Goal: Information Seeking & Learning: Learn about a topic

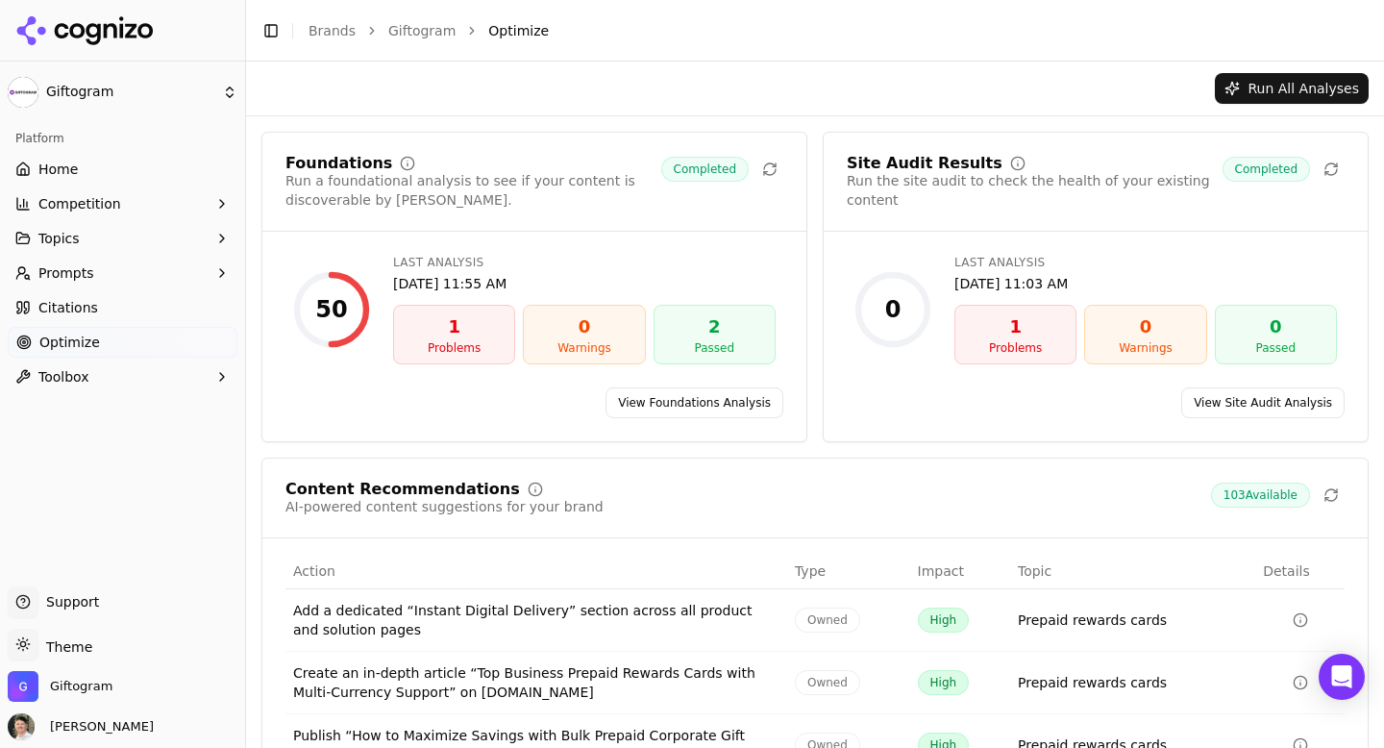
click at [651, 404] on link "View Foundations Analysis" at bounding box center [695, 402] width 178 height 31
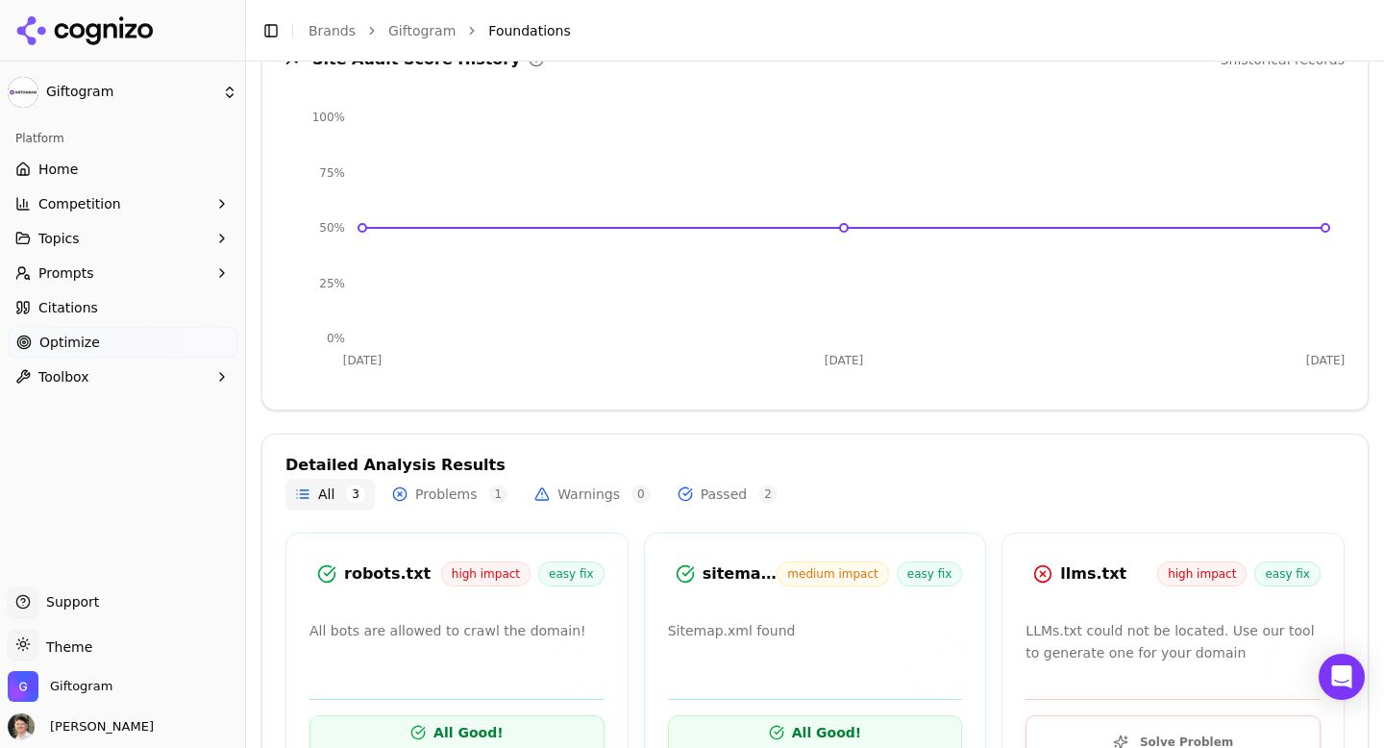
scroll to position [330, 0]
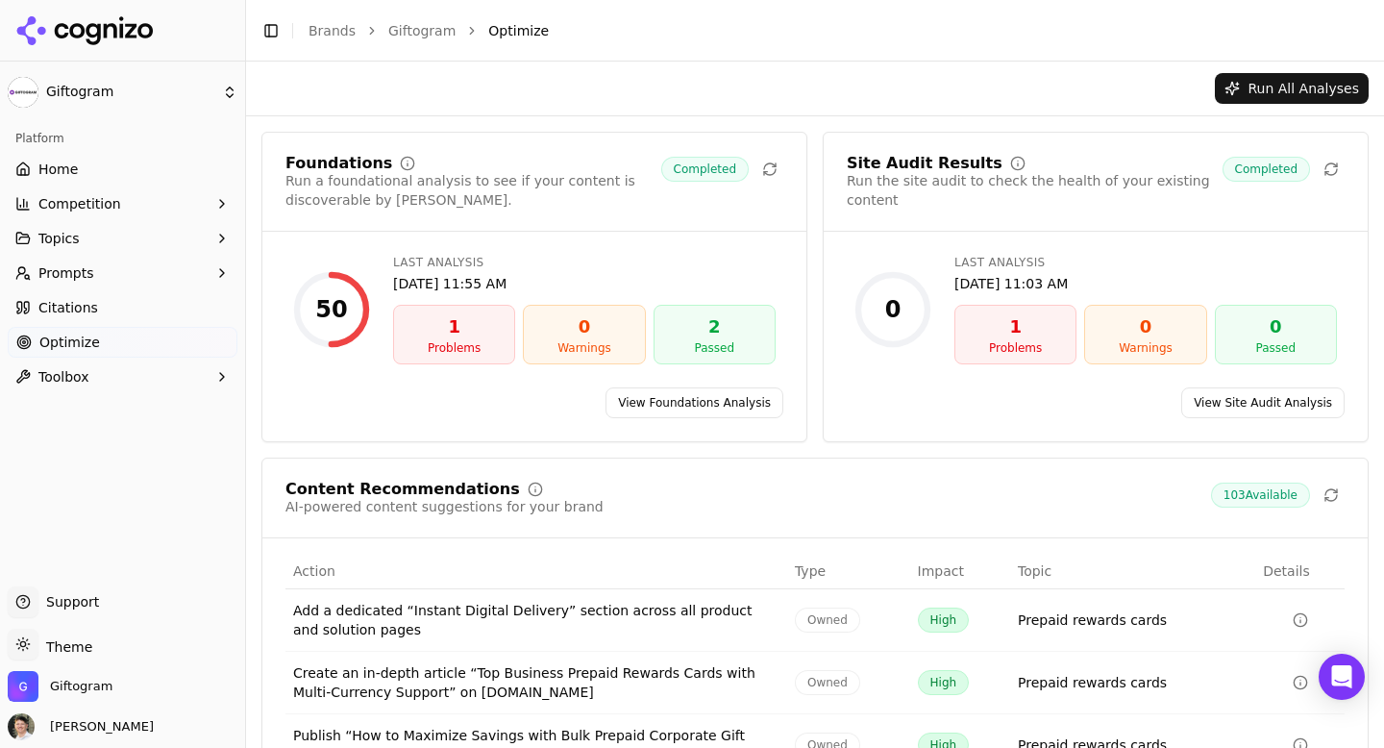
click at [1235, 401] on link "View Site Audit Analysis" at bounding box center [1262, 402] width 163 height 31
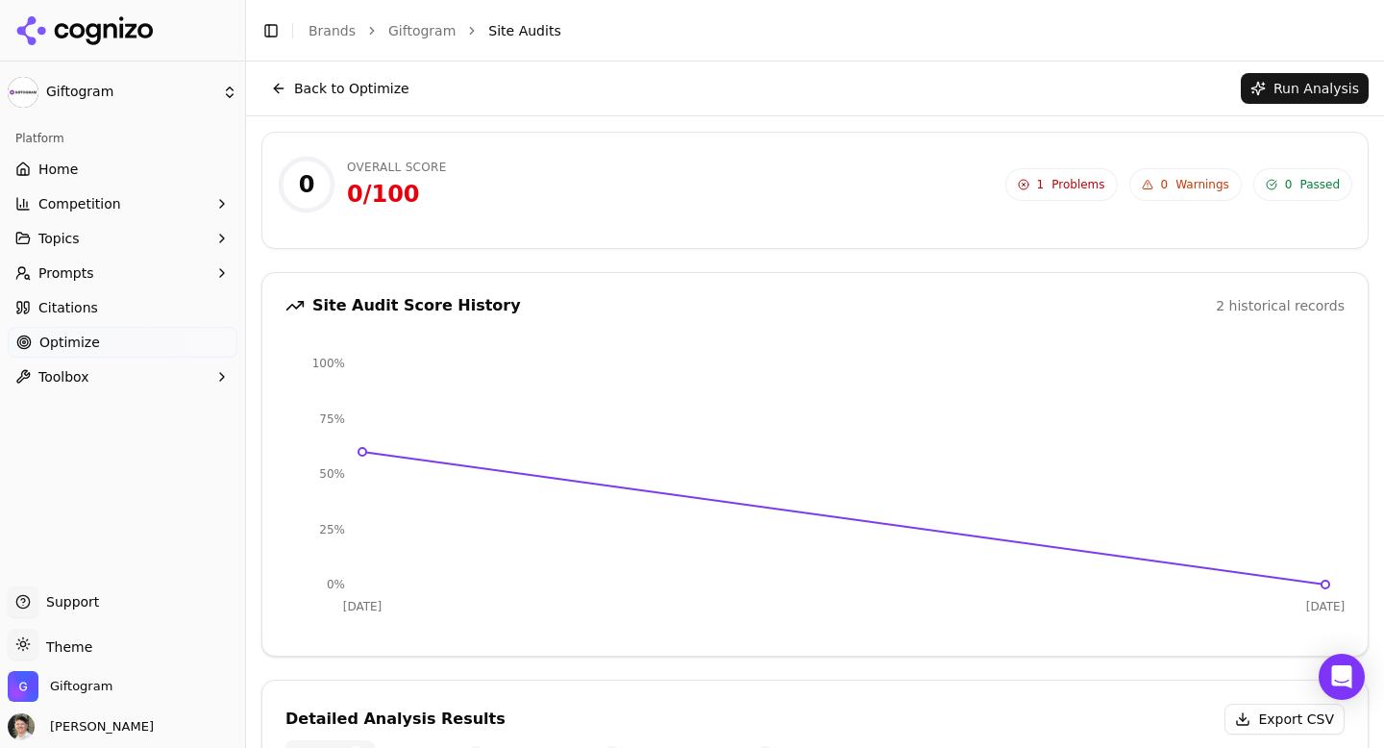
click at [1072, 184] on span "Problems" at bounding box center [1077, 184] width 53 height 15
click at [328, 80] on button "Back to Optimize" at bounding box center [340, 88] width 158 height 31
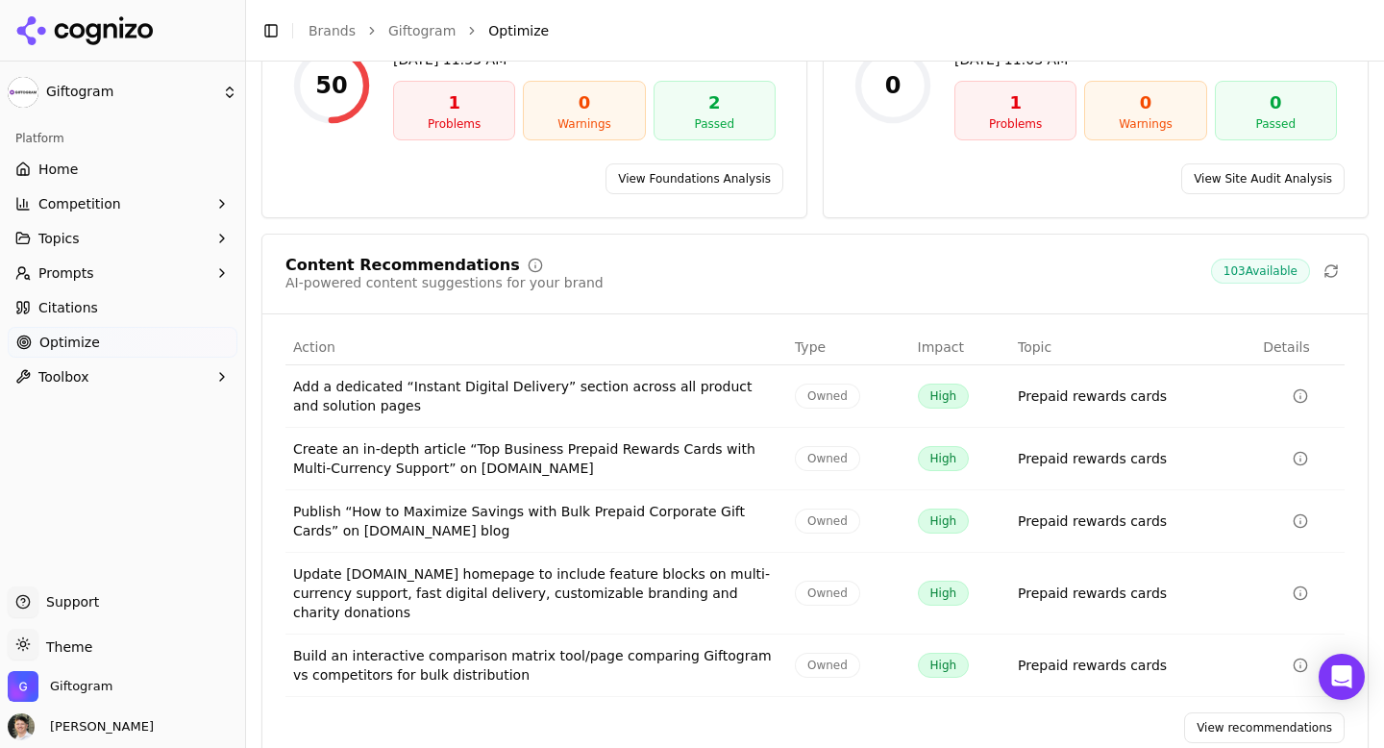
scroll to position [259, 0]
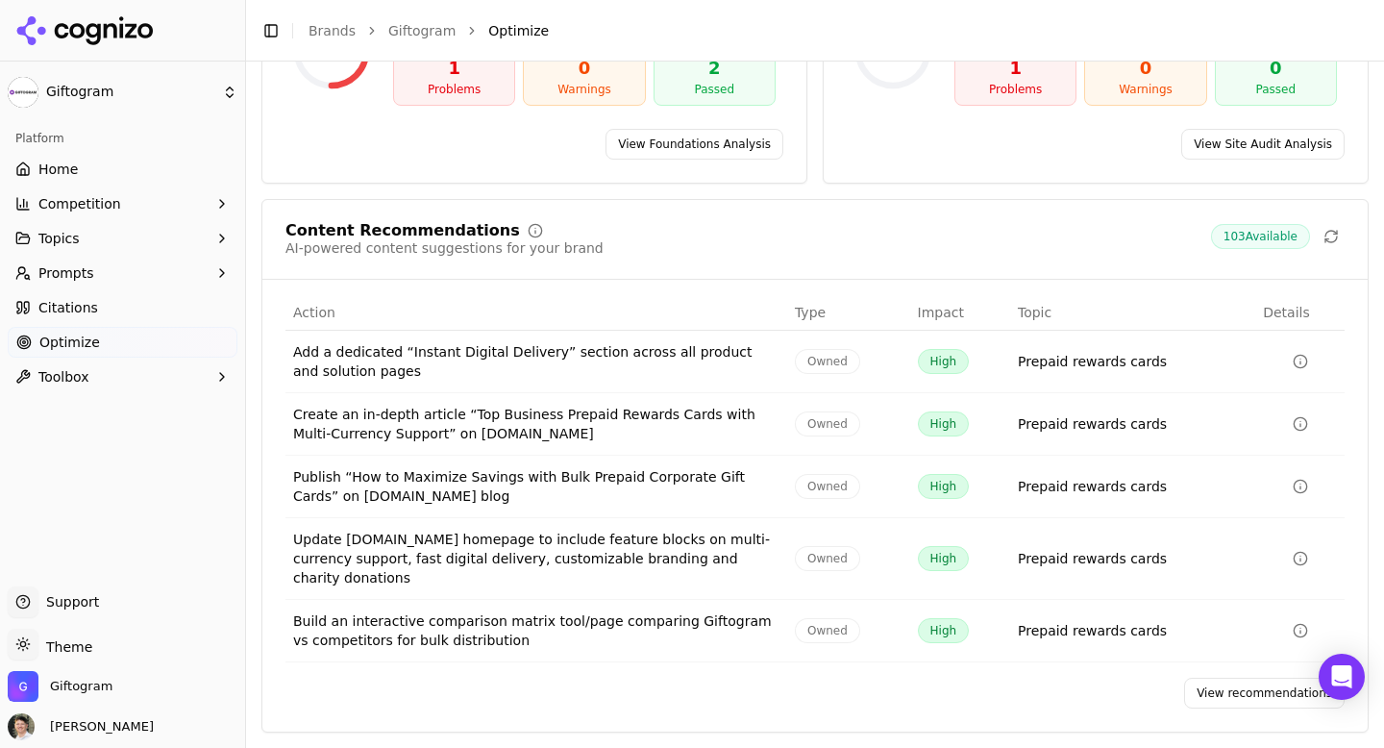
click at [1248, 233] on span "103 Available" at bounding box center [1260, 236] width 99 height 25
click at [98, 206] on span "Competition" at bounding box center [79, 203] width 83 height 19
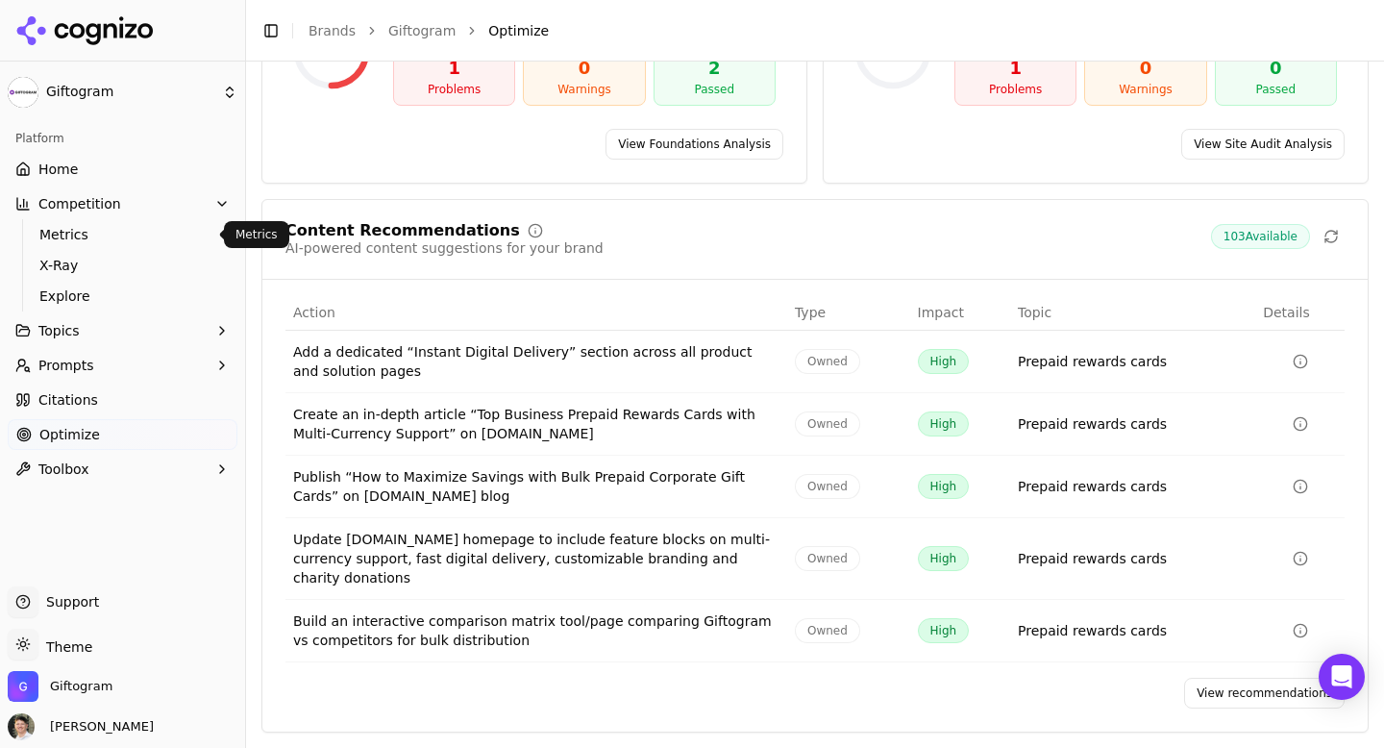
click at [92, 230] on span "Metrics" at bounding box center [122, 234] width 167 height 19
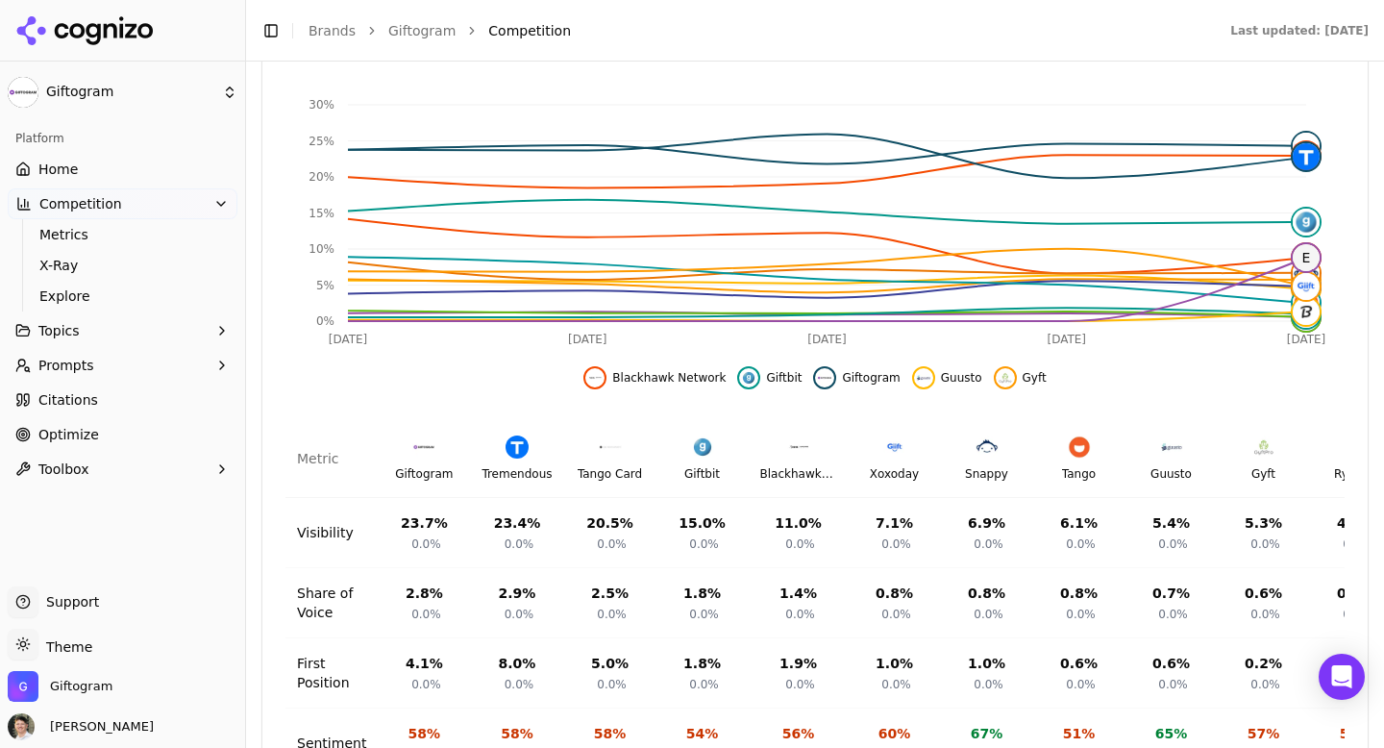
scroll to position [753, 0]
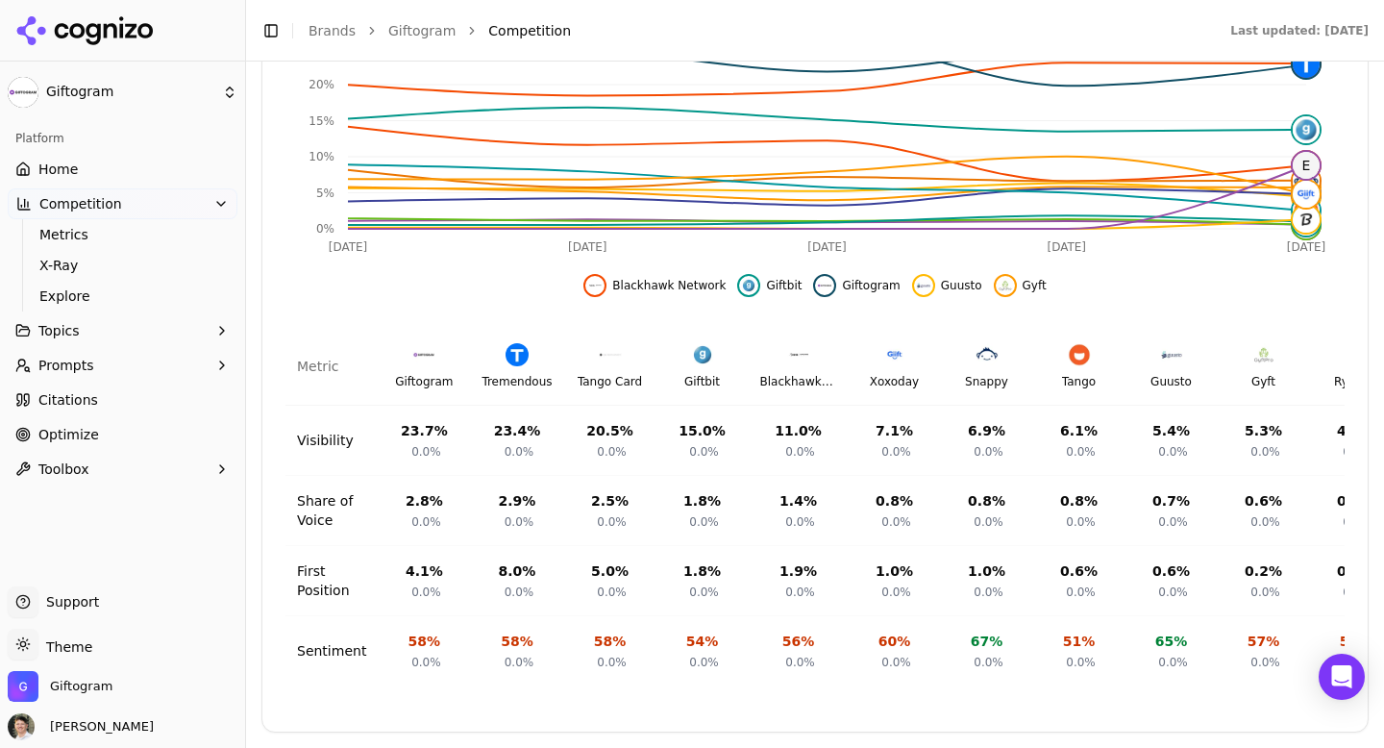
click at [72, 334] on span "Topics" at bounding box center [58, 330] width 41 height 19
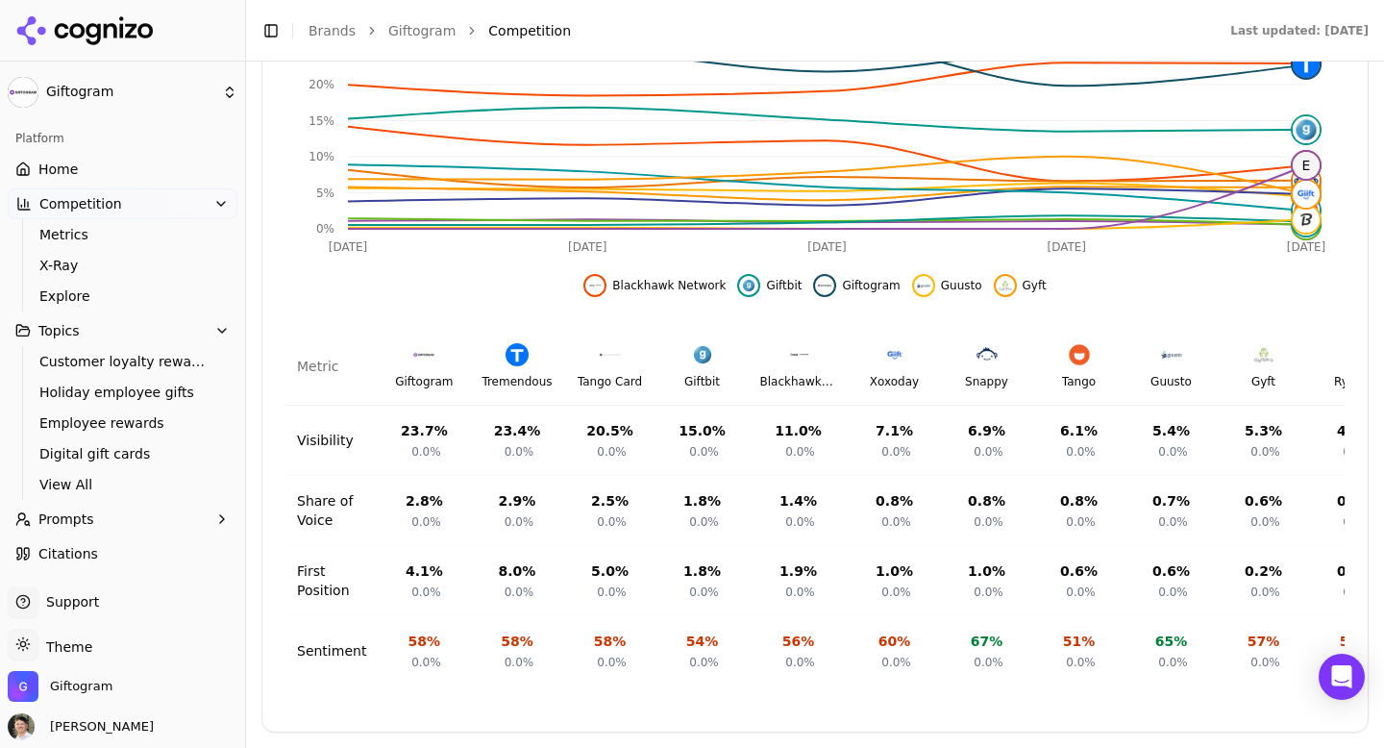
click at [118, 514] on button "Prompts" at bounding box center [123, 519] width 230 height 31
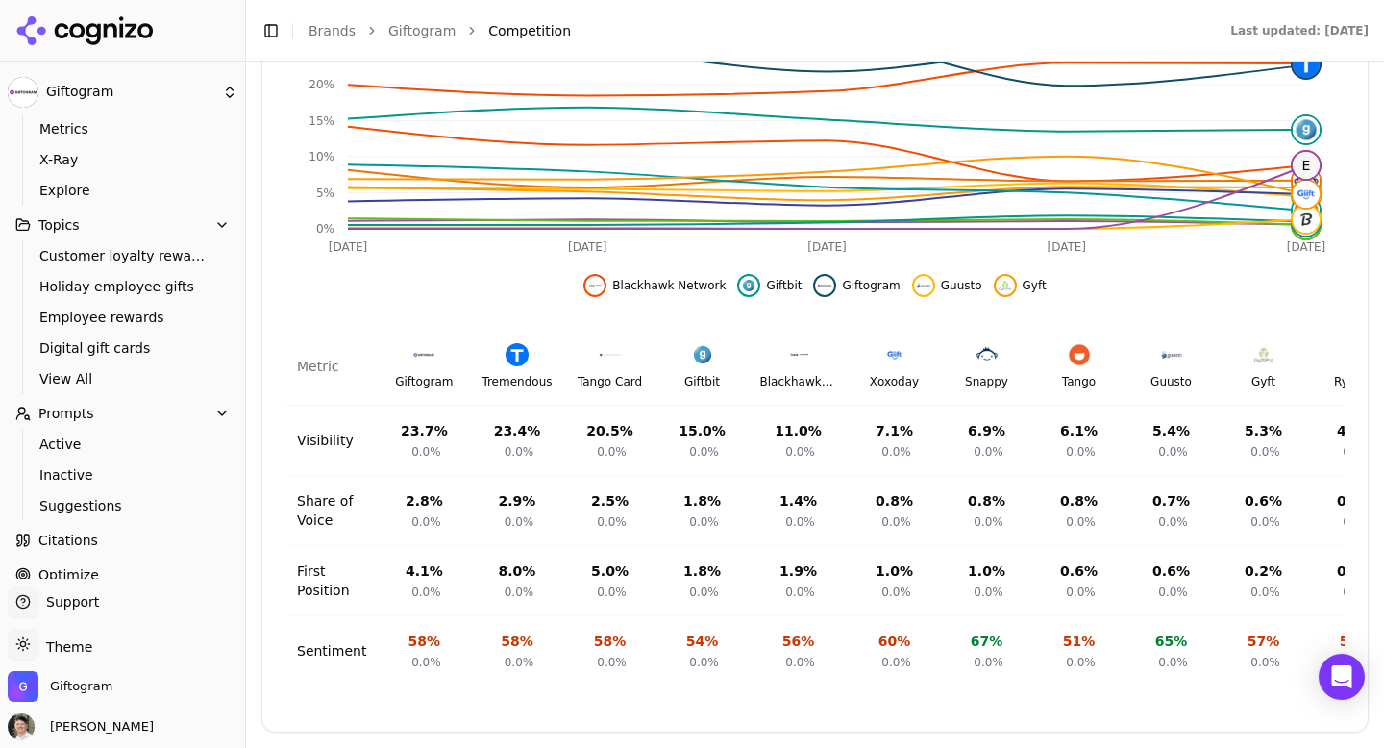
scroll to position [160, 0]
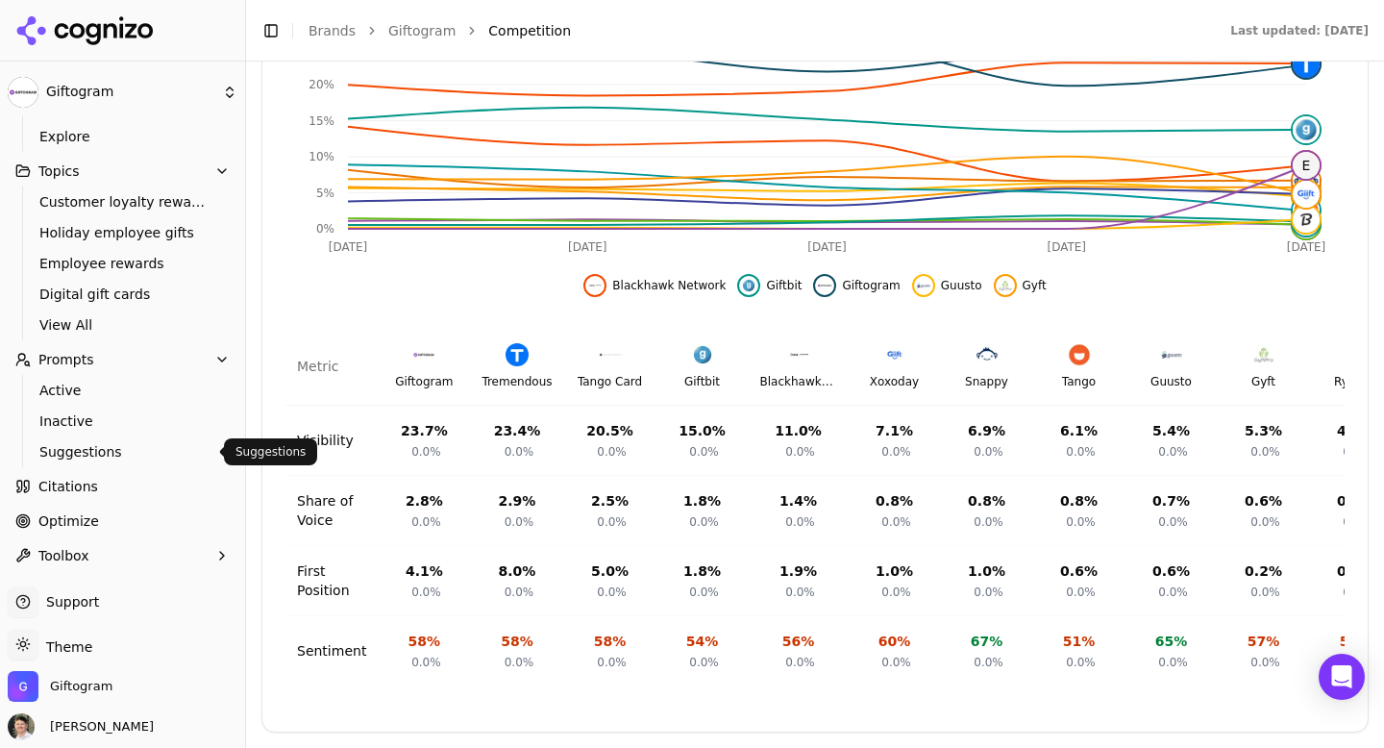
click at [92, 457] on span "Suggestions" at bounding box center [122, 451] width 167 height 19
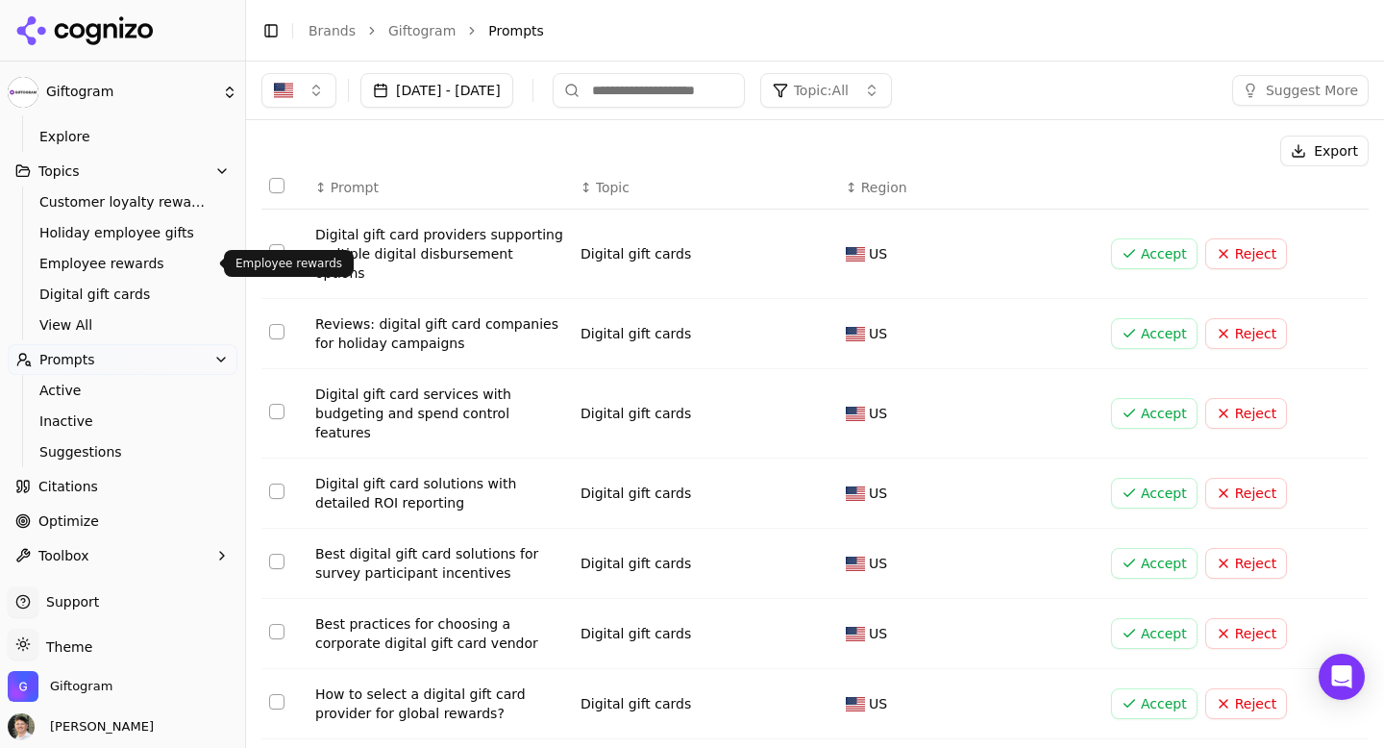
click at [112, 264] on span "Employee rewards" at bounding box center [122, 263] width 167 height 19
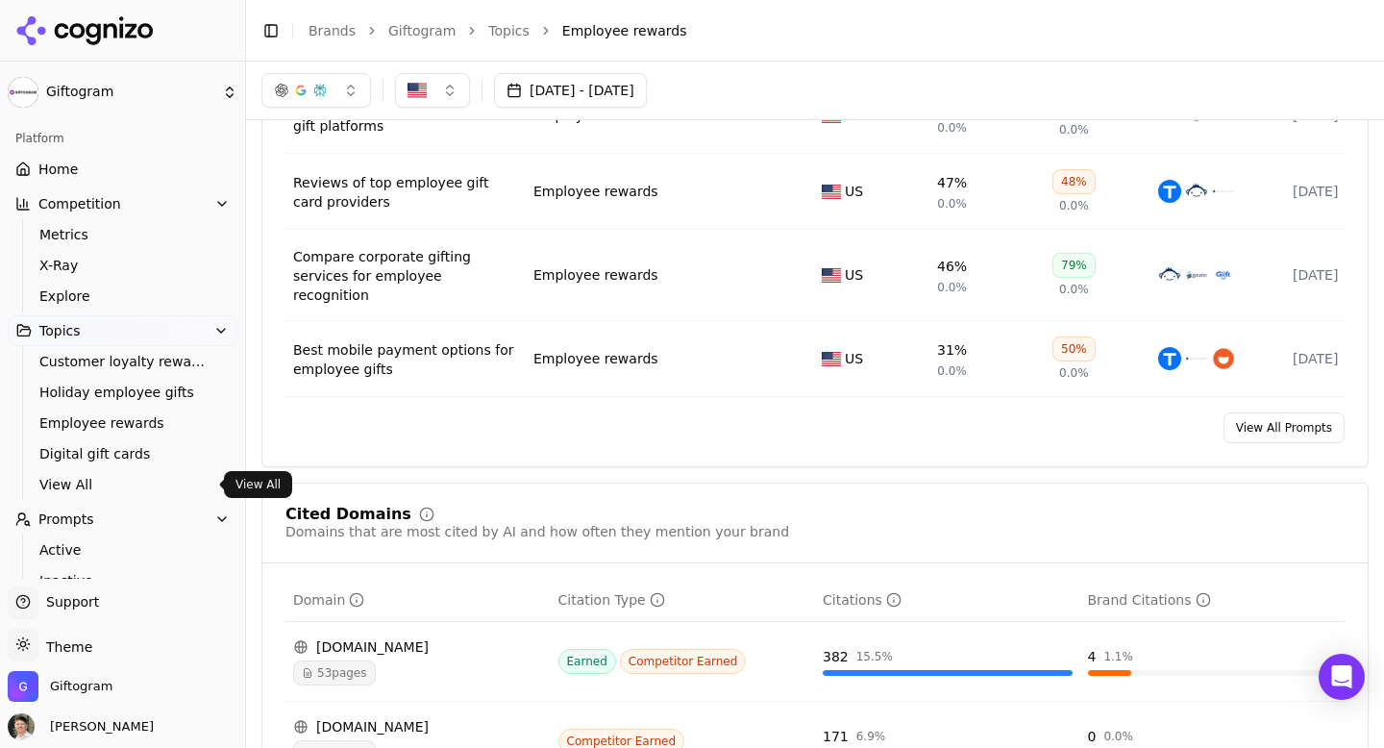
click at [97, 475] on span "View All" at bounding box center [122, 484] width 167 height 19
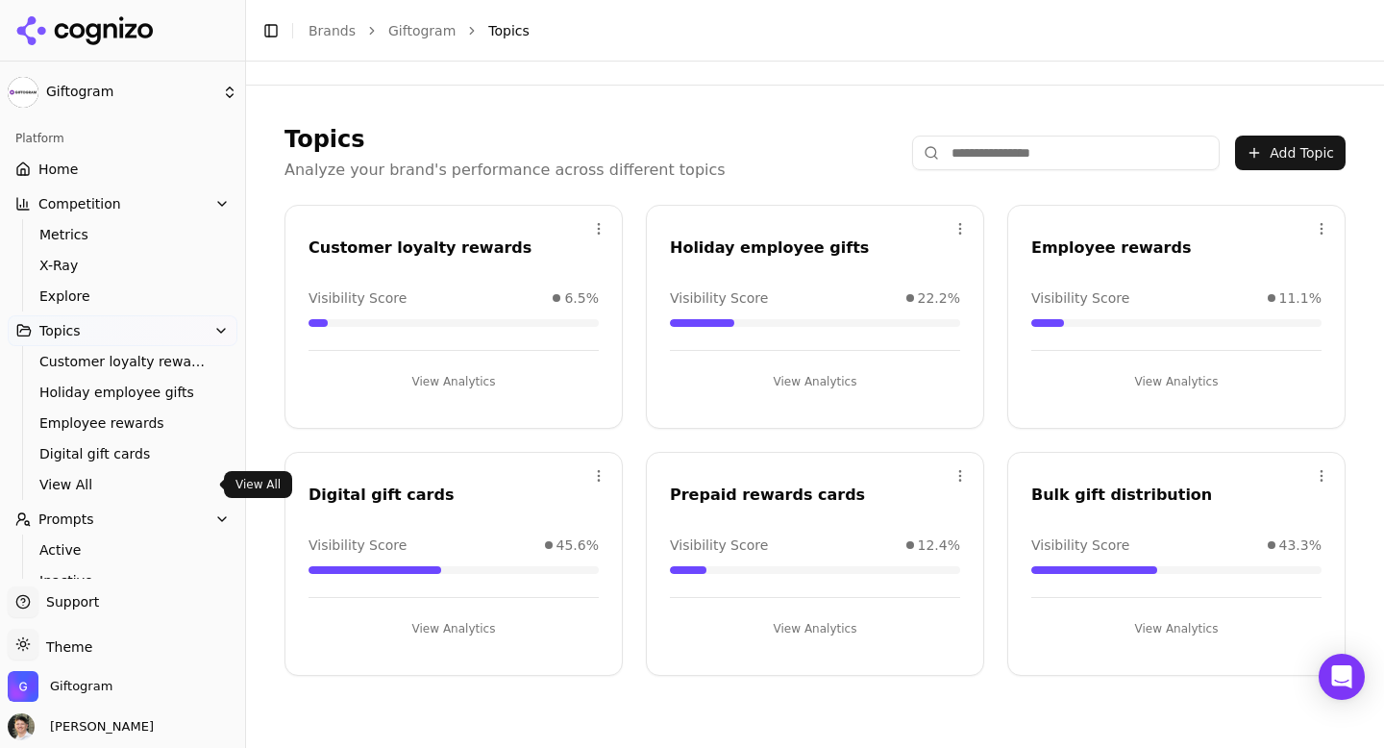
click at [479, 618] on button "View Analytics" at bounding box center [454, 628] width 290 height 31
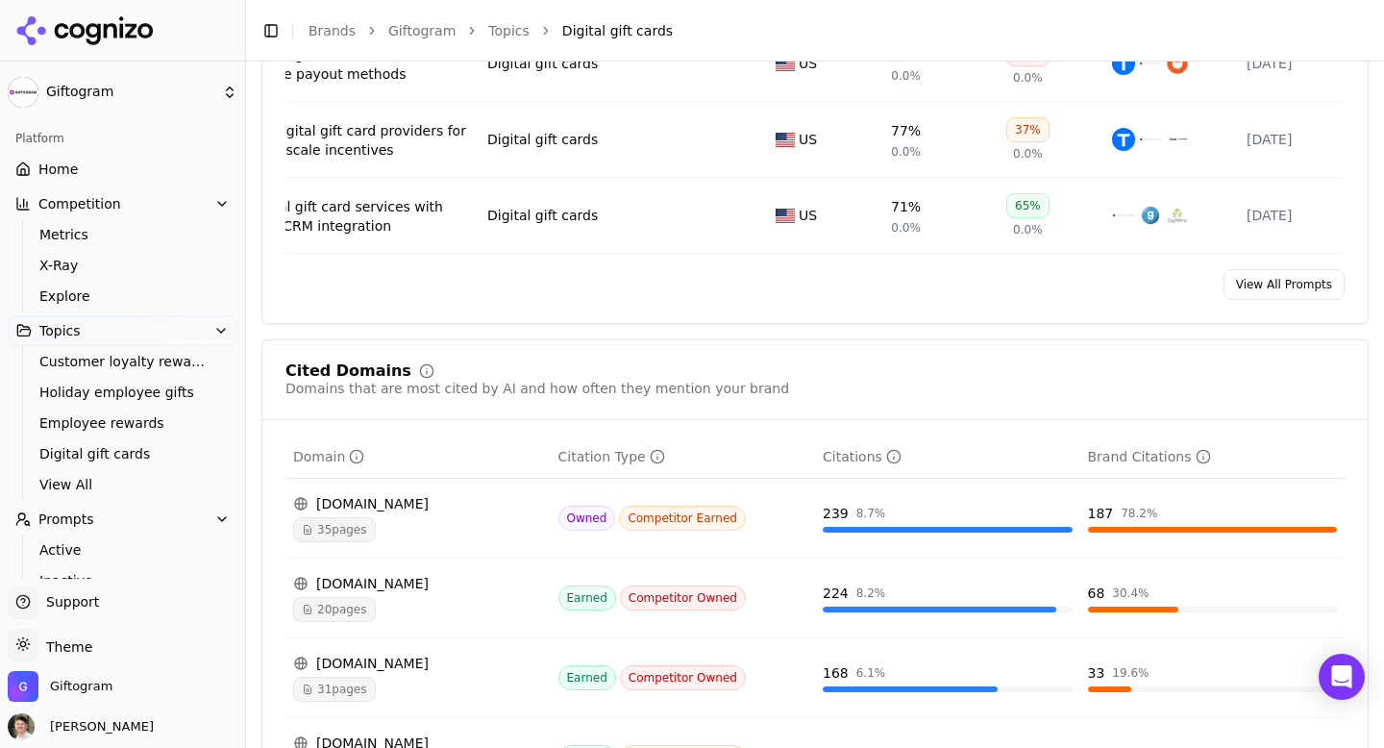
scroll to position [1114, 0]
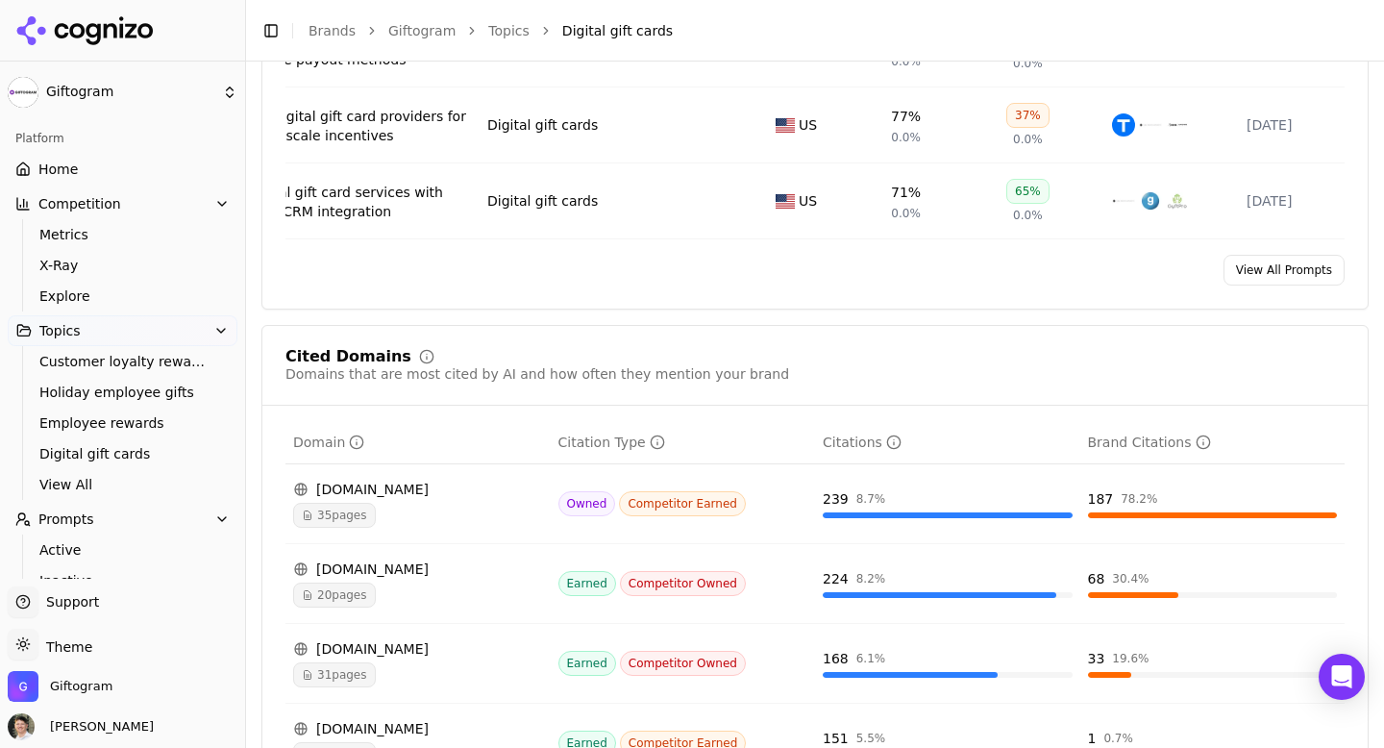
click at [356, 507] on span "35 pages" at bounding box center [334, 515] width 83 height 25
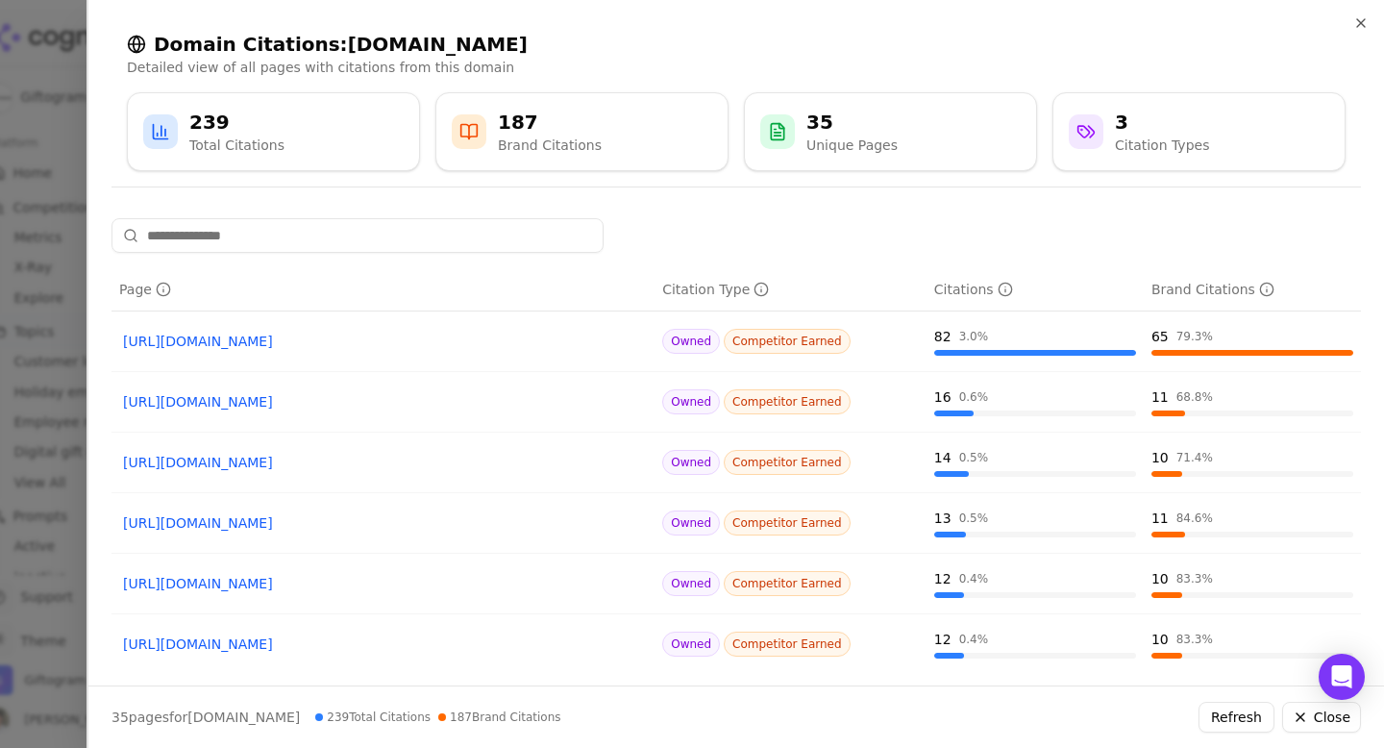
click at [31, 269] on div at bounding box center [692, 374] width 1384 height 748
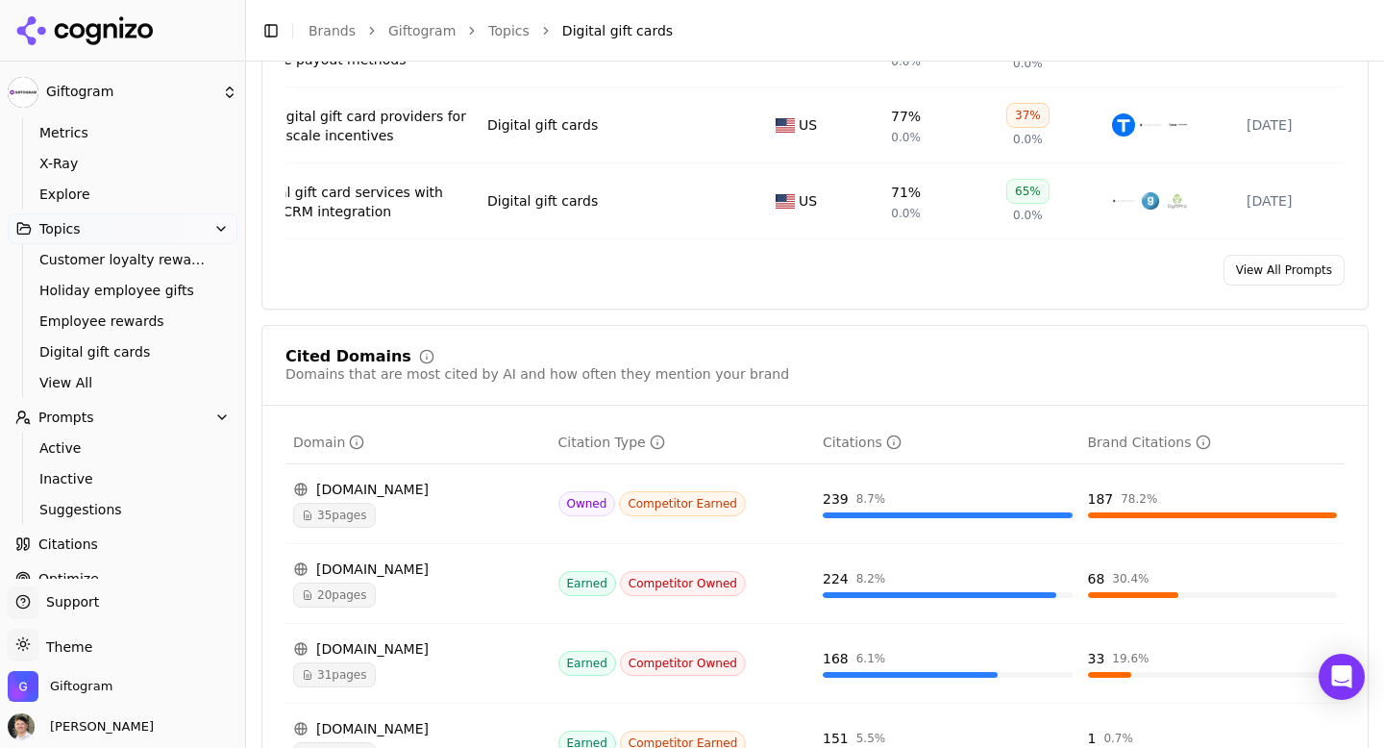
scroll to position [101, 0]
click at [76, 482] on span "Inactive" at bounding box center [122, 479] width 167 height 19
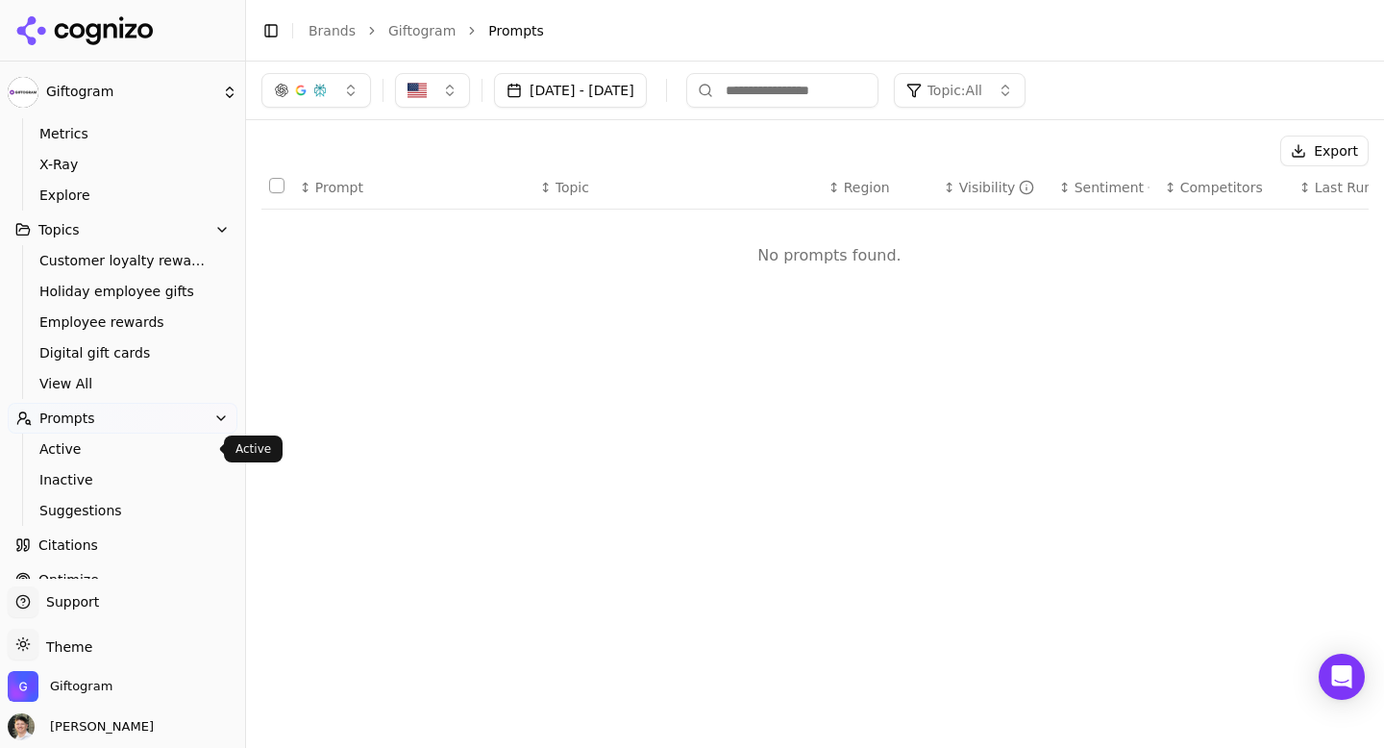
click at [62, 456] on span "Active" at bounding box center [122, 448] width 167 height 19
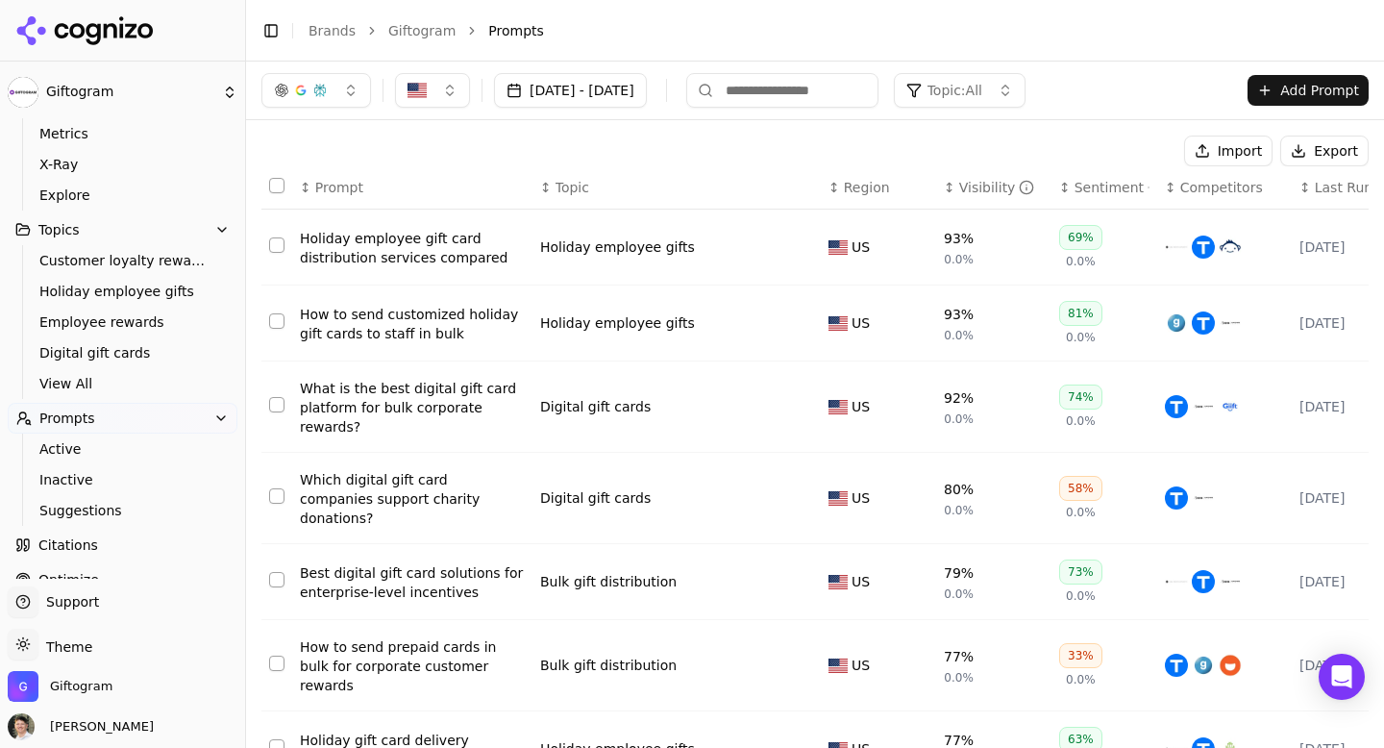
click at [378, 265] on div "Holiday employee gift card distribution services compared" at bounding box center [412, 248] width 225 height 38
click at [85, 390] on span "View All" at bounding box center [122, 383] width 167 height 19
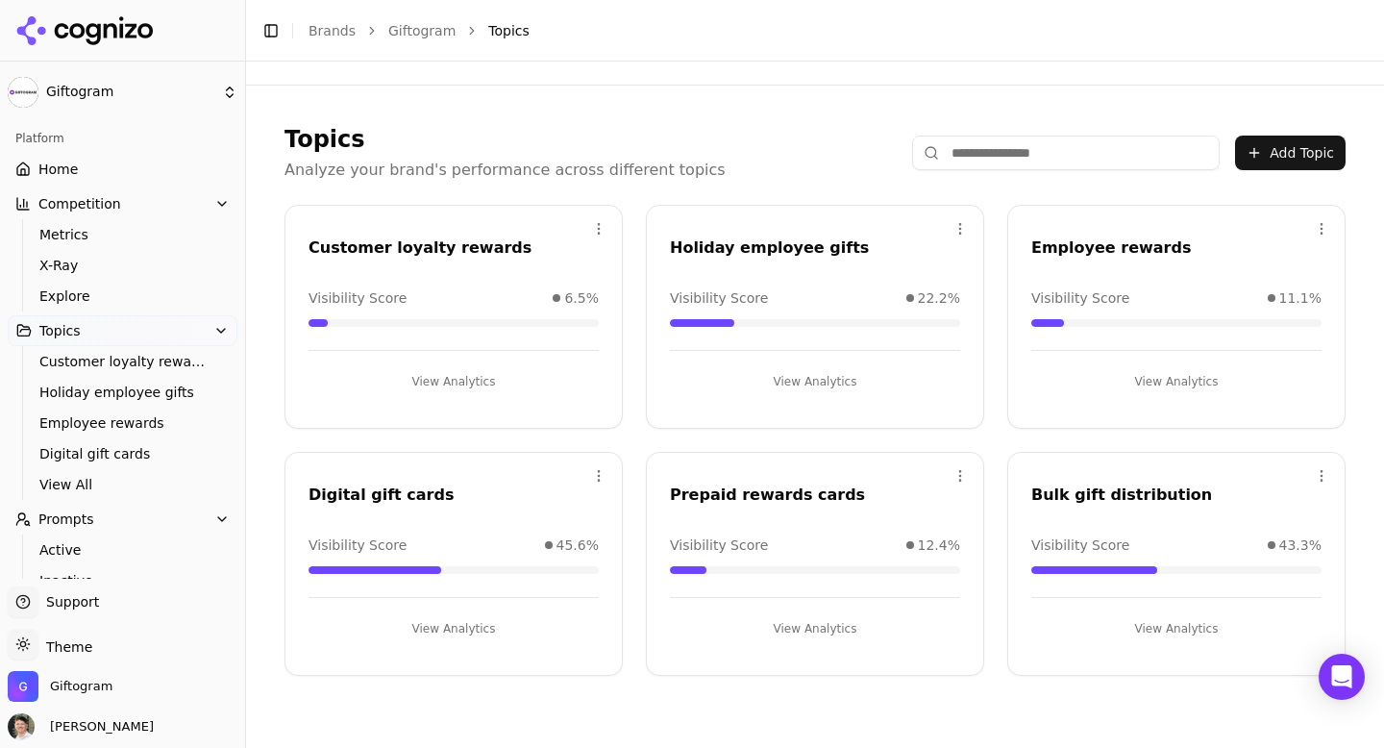
click at [460, 381] on button "View Analytics" at bounding box center [454, 381] width 290 height 31
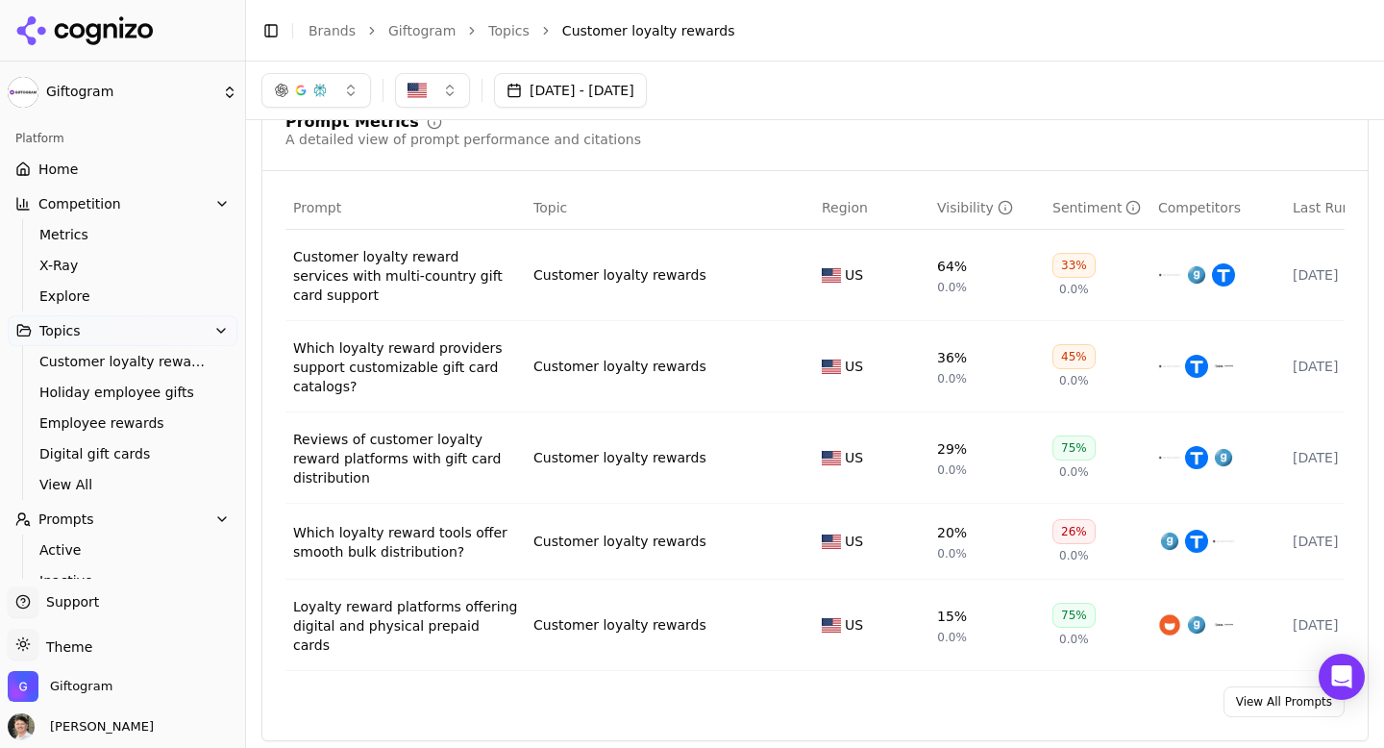
scroll to position [708, 0]
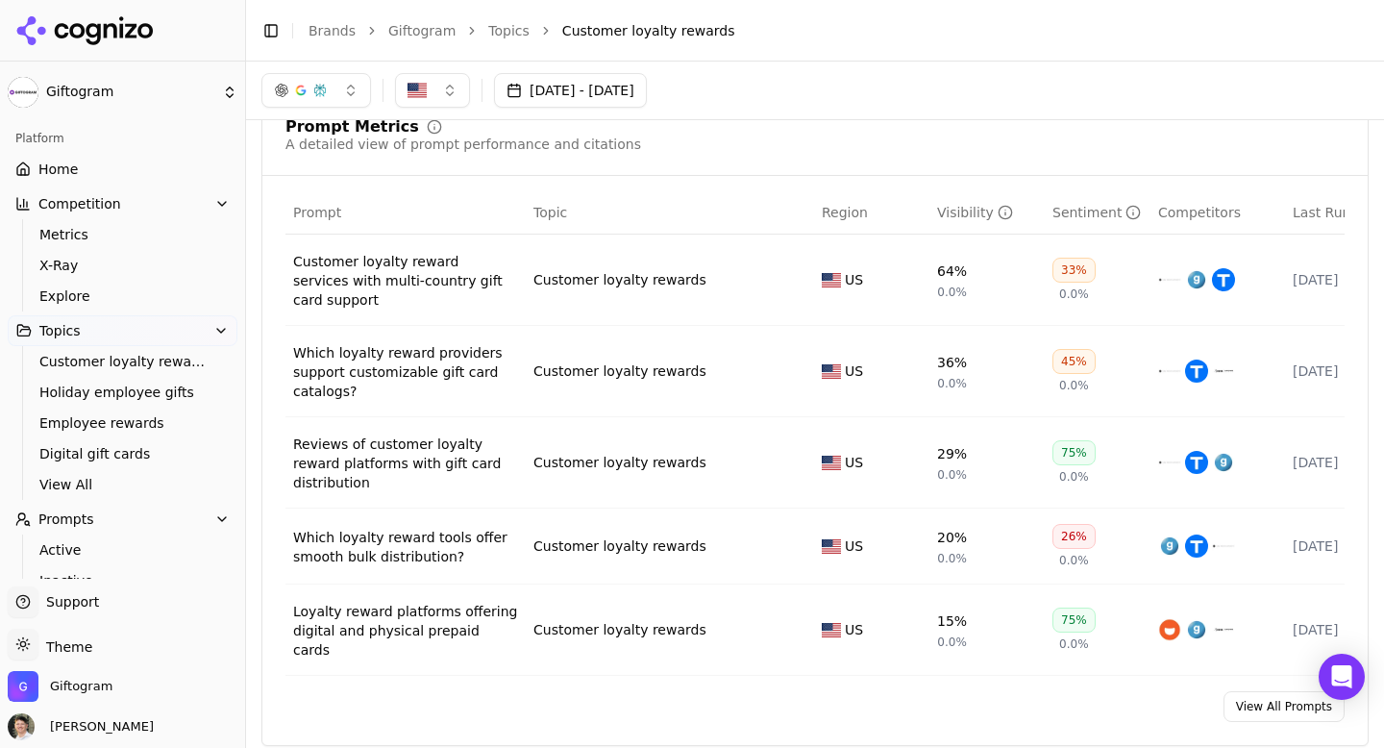
click at [408, 278] on div "Customer loyalty reward services with multi-country gift card support" at bounding box center [405, 281] width 225 height 58
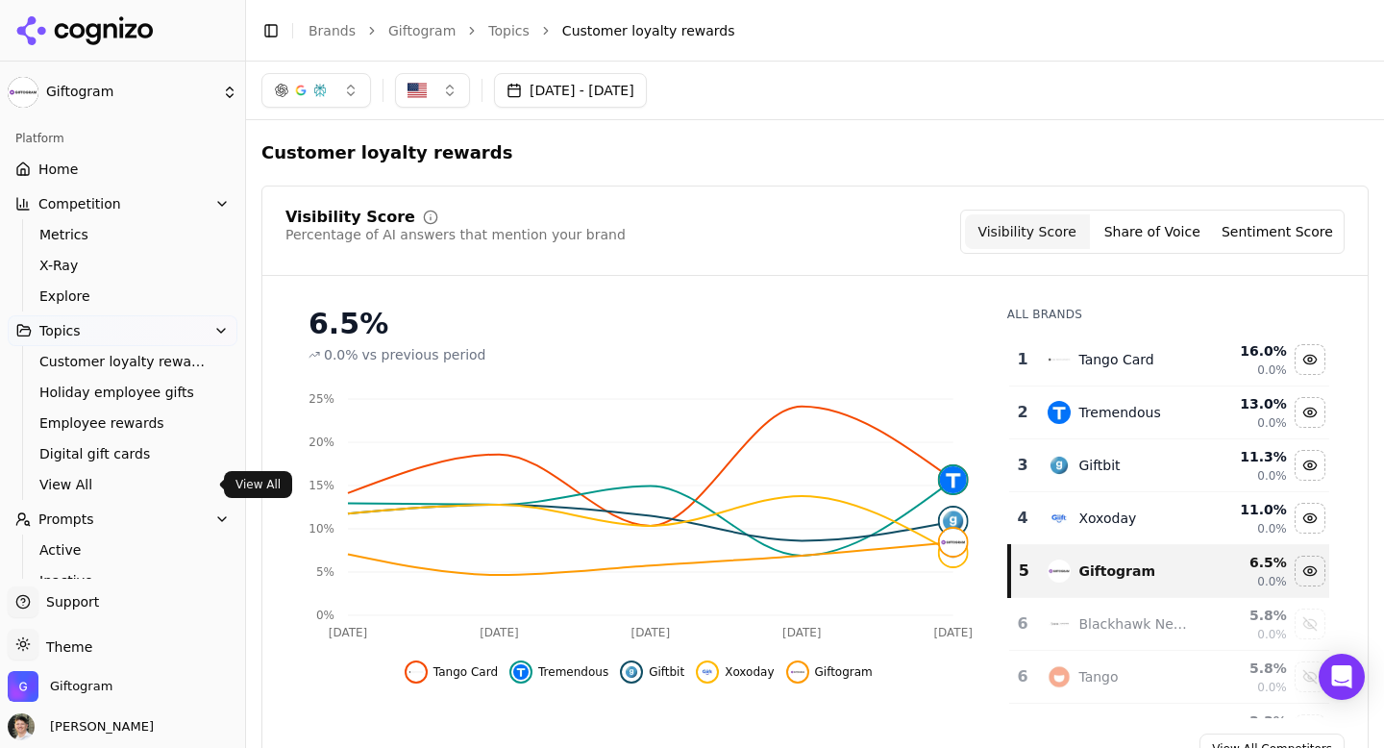
click at [75, 485] on span "View All" at bounding box center [122, 484] width 167 height 19
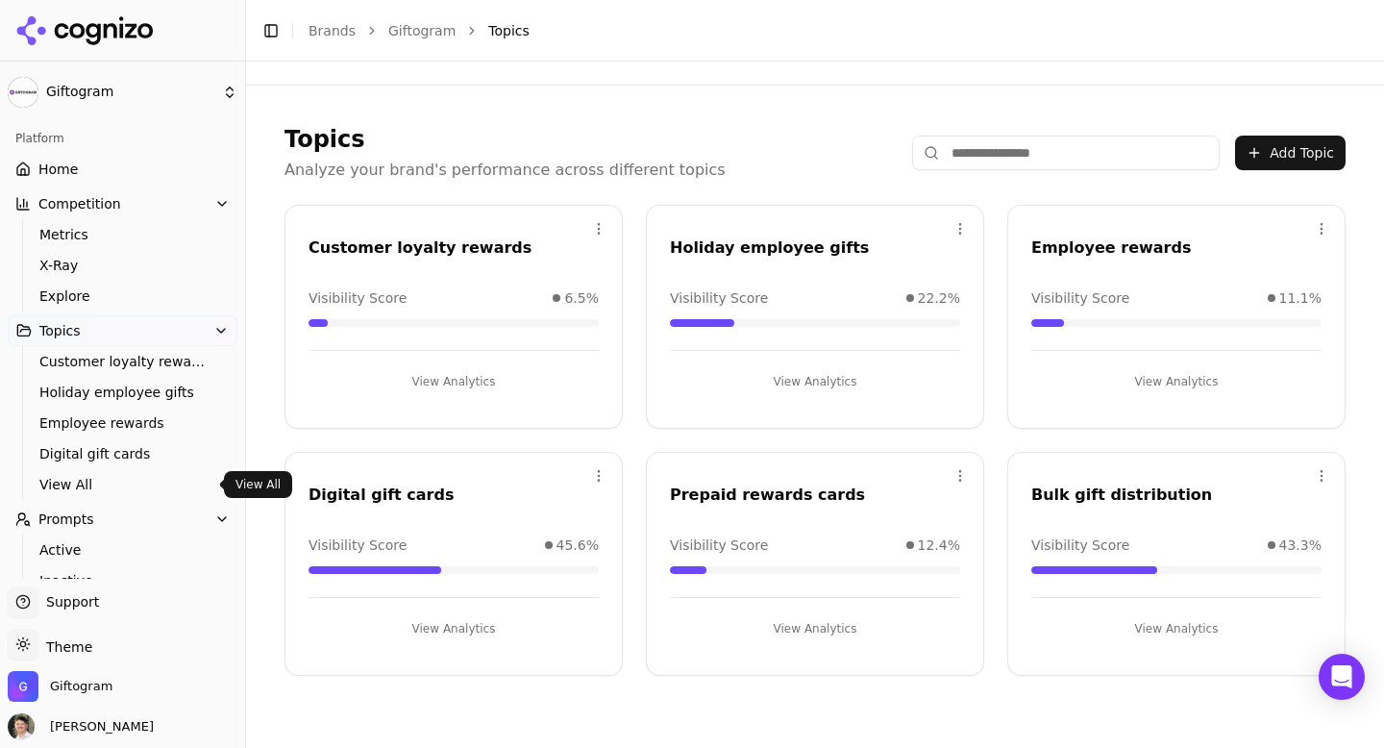
click at [757, 250] on div "Holiday employee gifts" at bounding box center [815, 247] width 290 height 23
click at [811, 380] on button "View Analytics" at bounding box center [815, 381] width 290 height 31
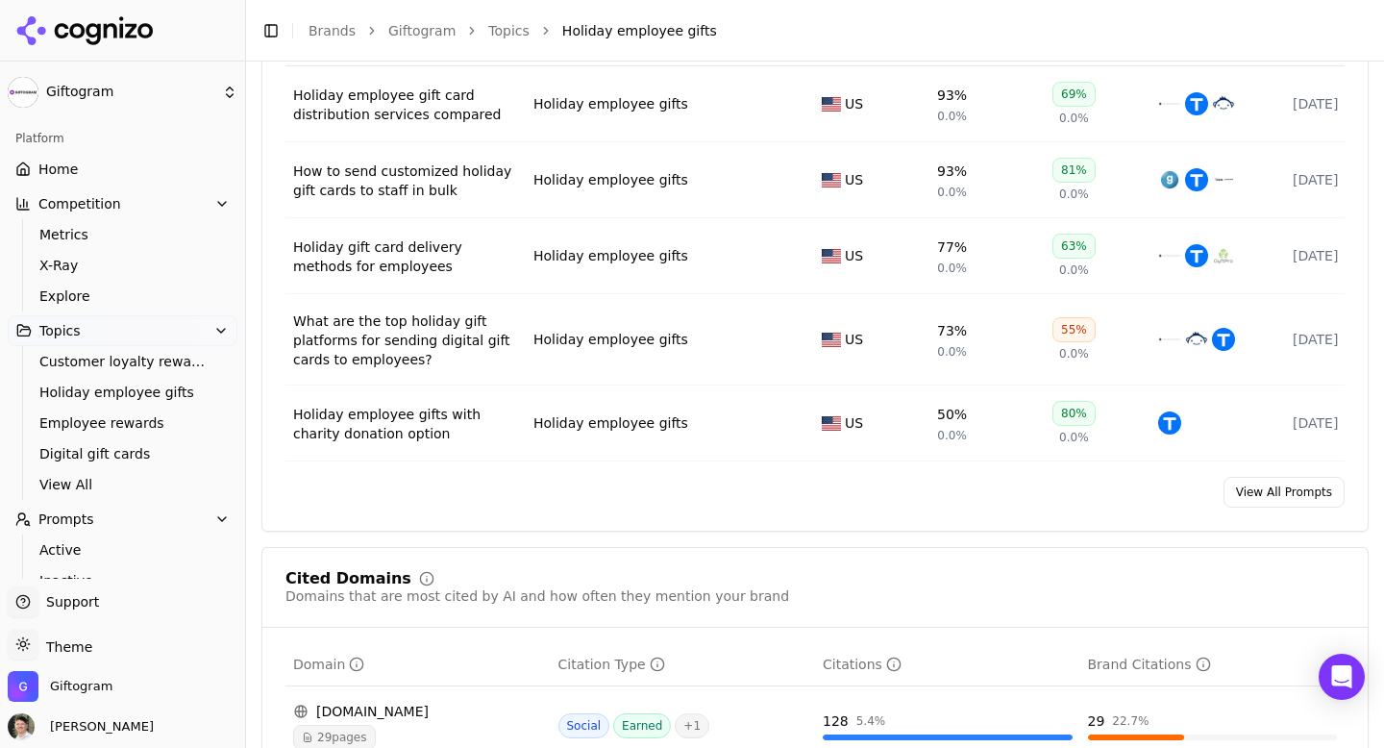
scroll to position [879, 0]
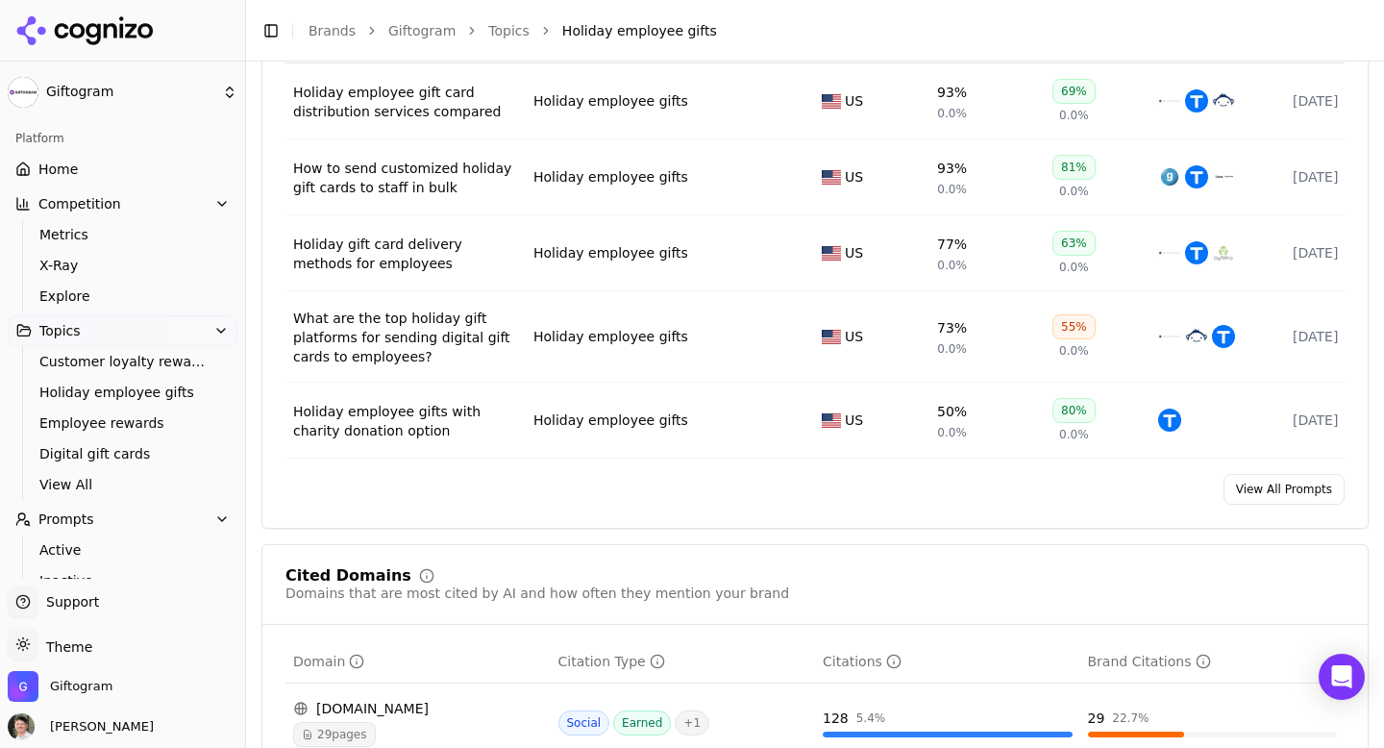
click at [1252, 485] on link "View All Prompts" at bounding box center [1284, 489] width 121 height 31
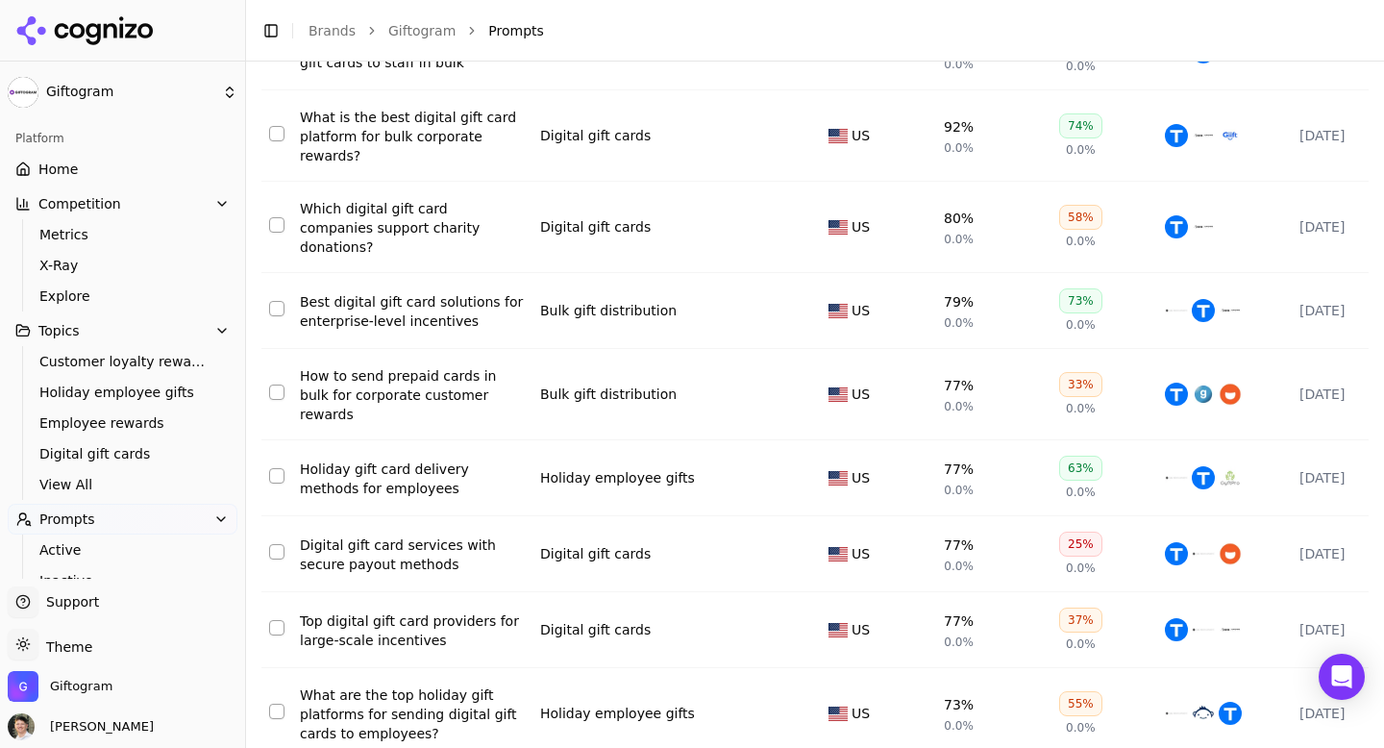
scroll to position [319, 0]
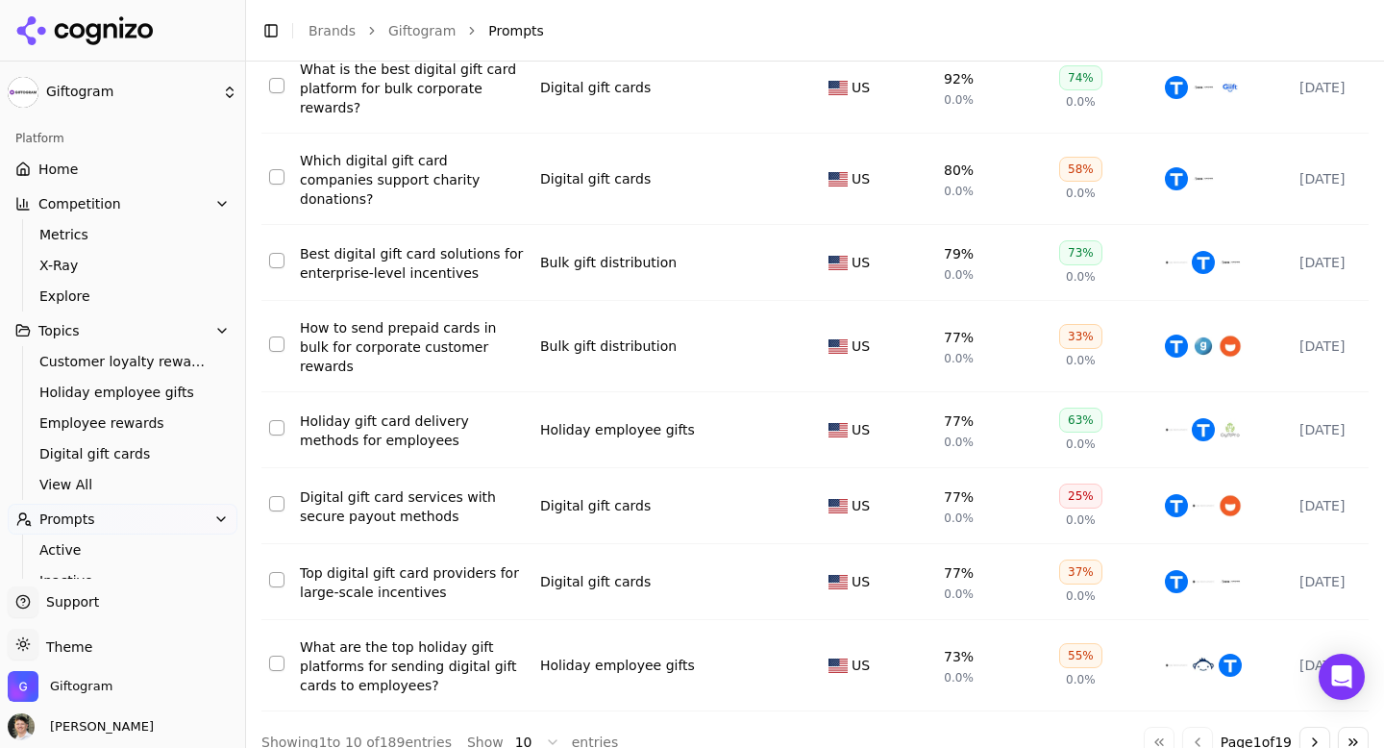
click at [1299, 727] on button "Go to next page" at bounding box center [1314, 742] width 31 height 31
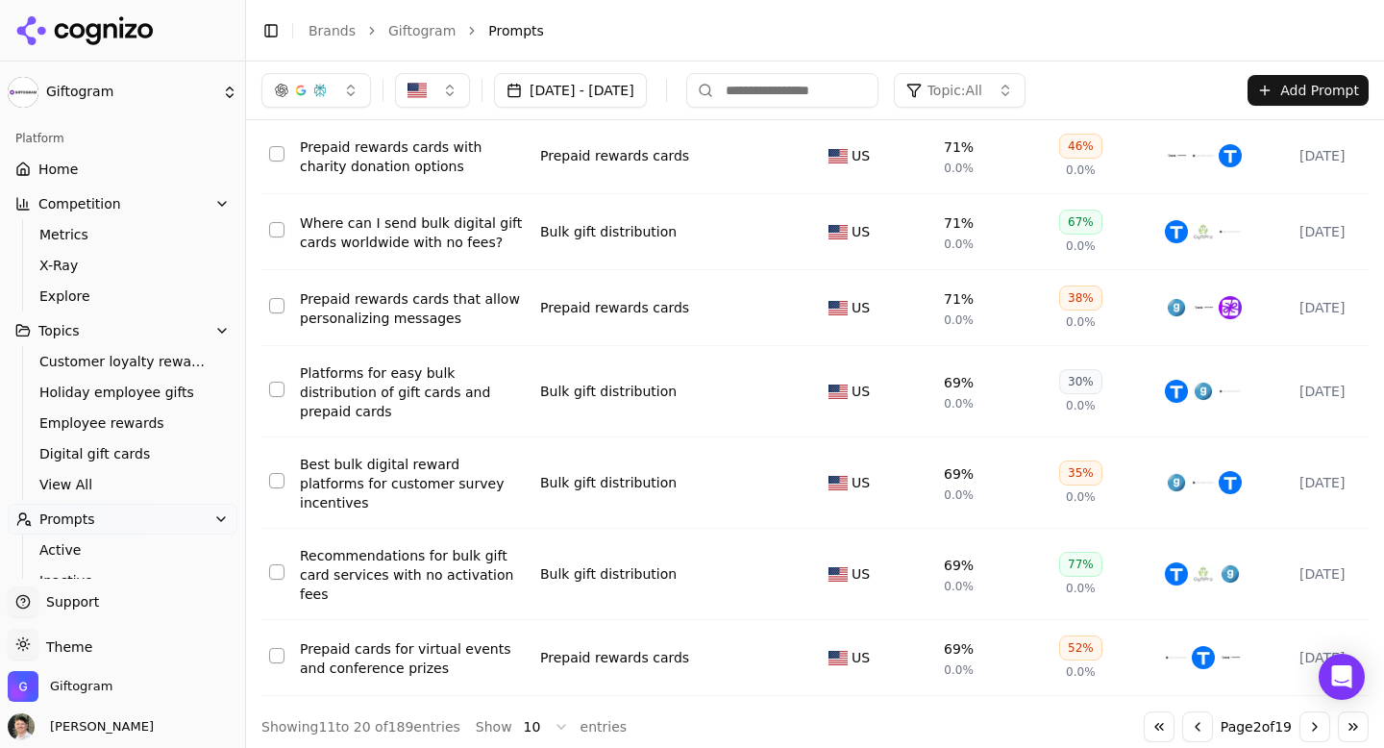
scroll to position [303, 0]
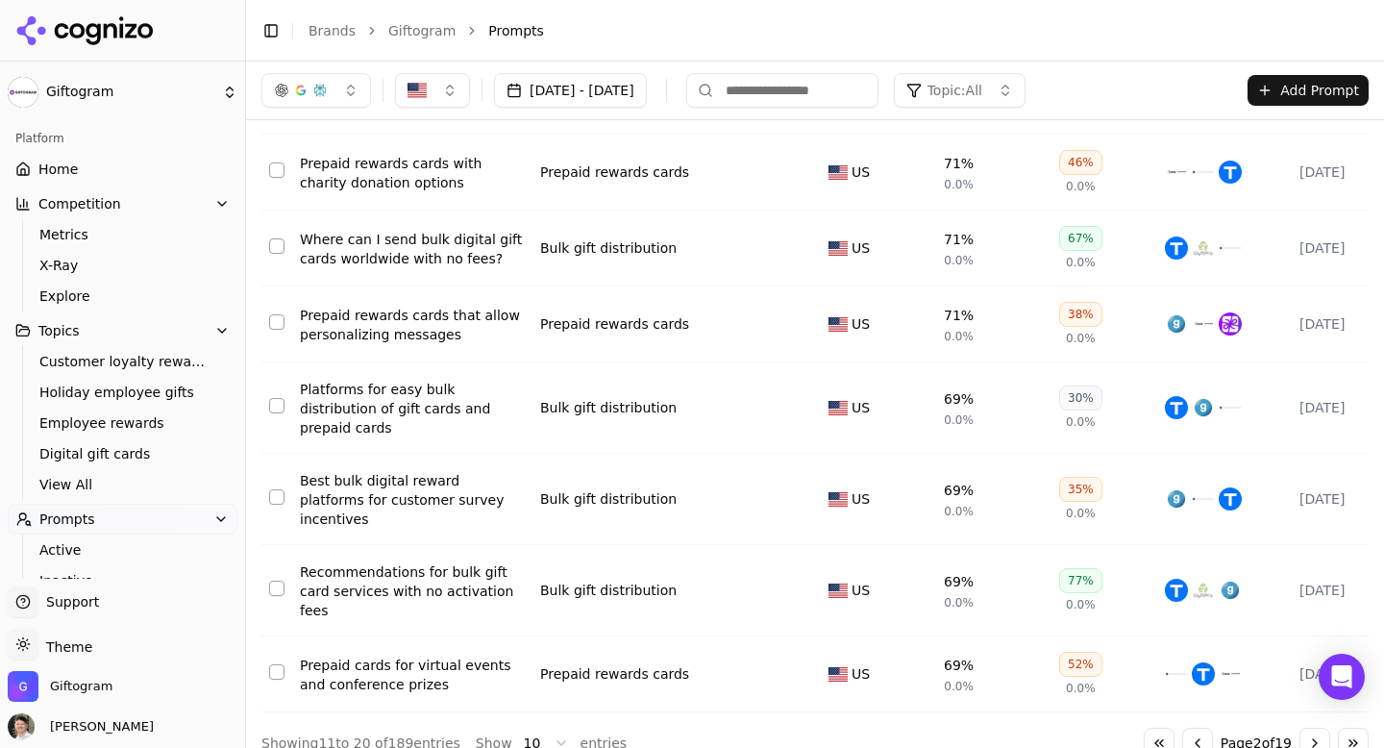
click at [1308, 728] on button "Go to next page" at bounding box center [1314, 743] width 31 height 31
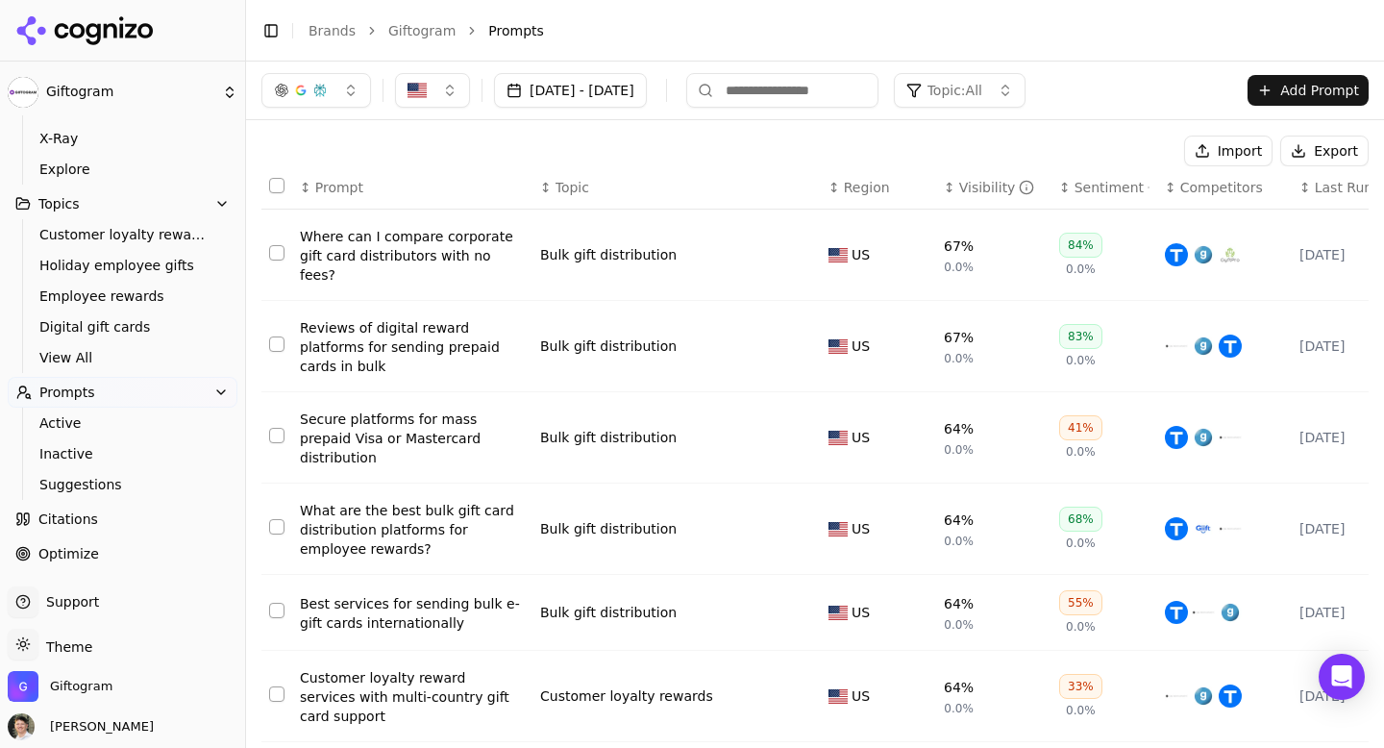
scroll to position [160, 0]
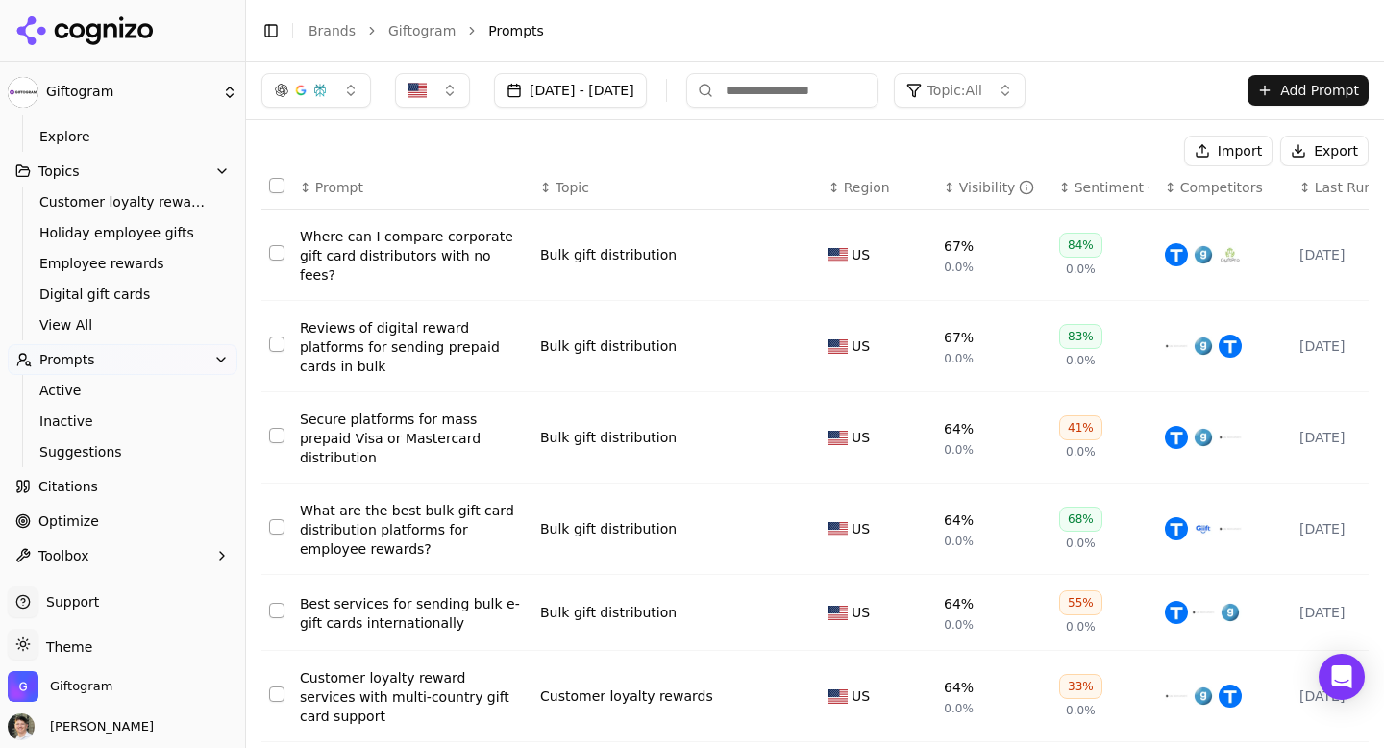
click at [96, 523] on link "Optimize" at bounding box center [123, 521] width 230 height 31
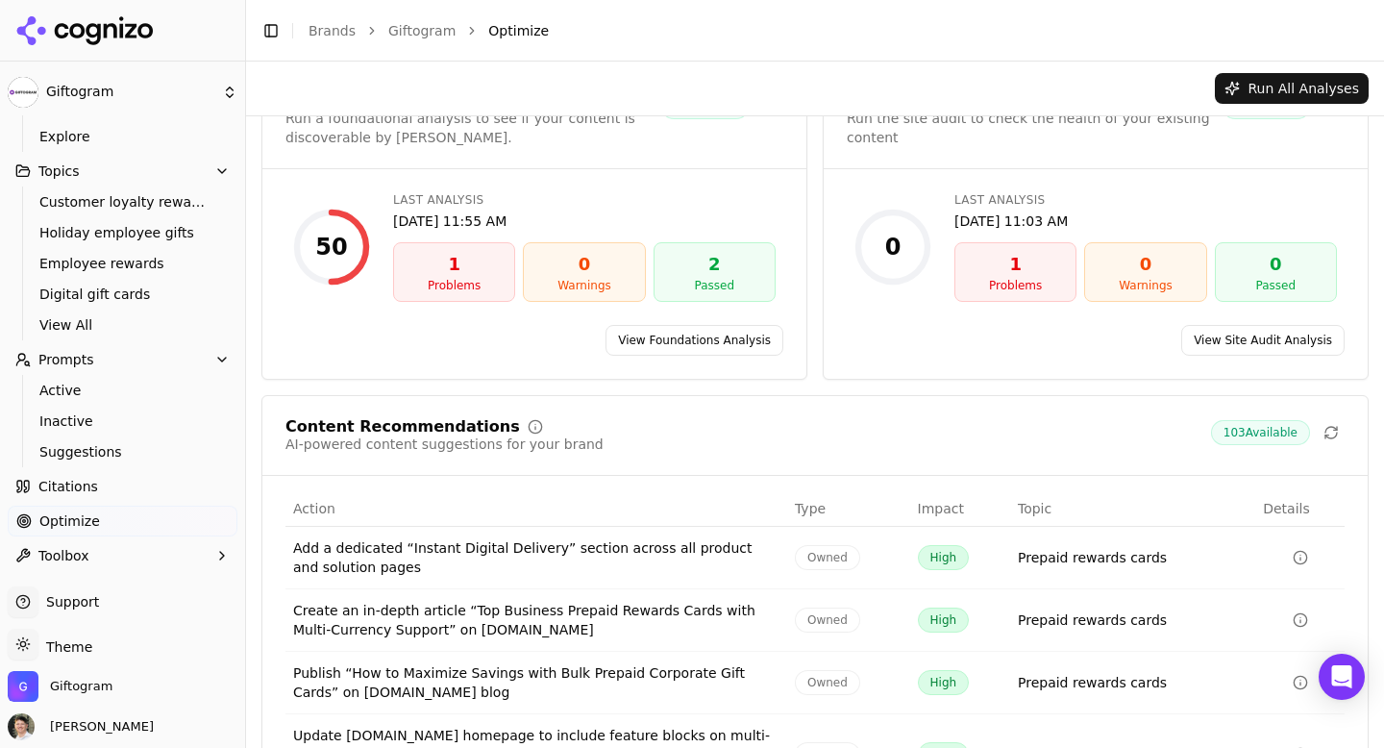
scroll to position [66, 0]
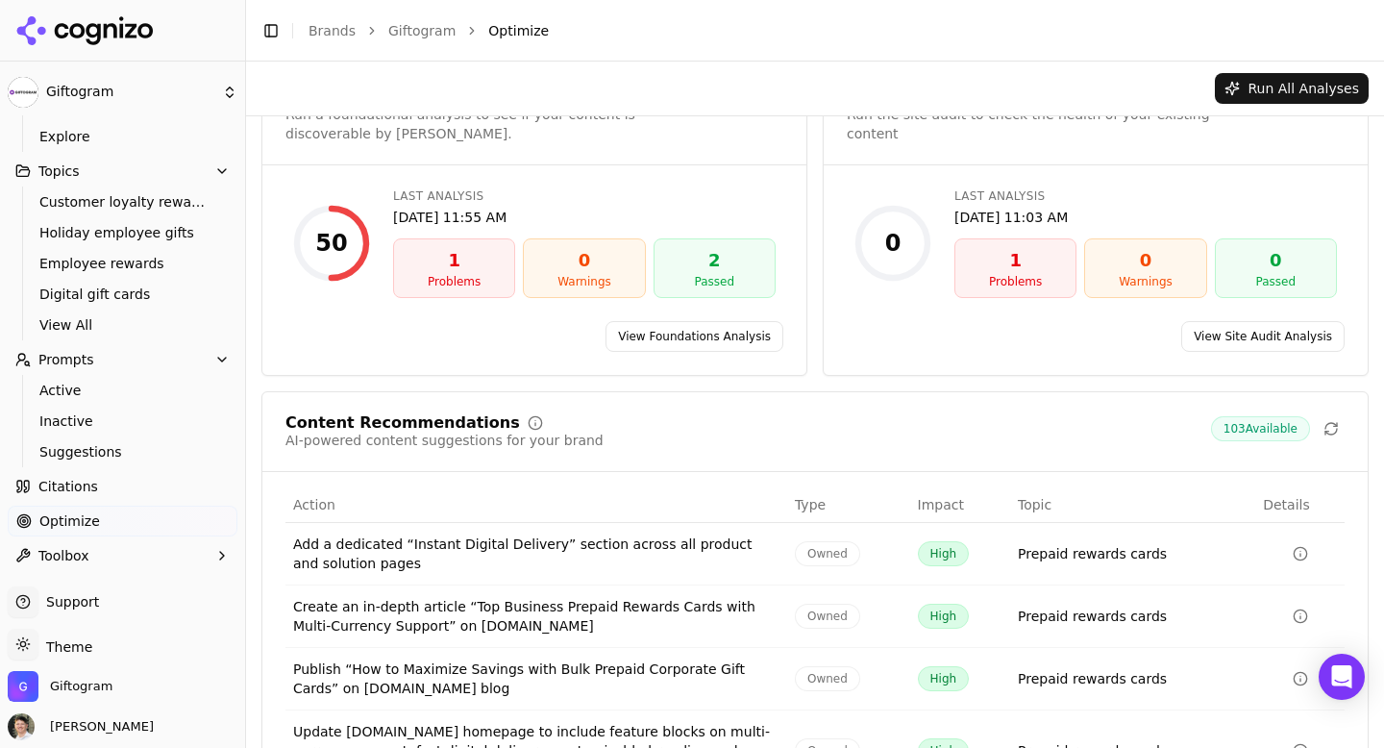
click at [54, 532] on link "Optimize" at bounding box center [123, 521] width 230 height 31
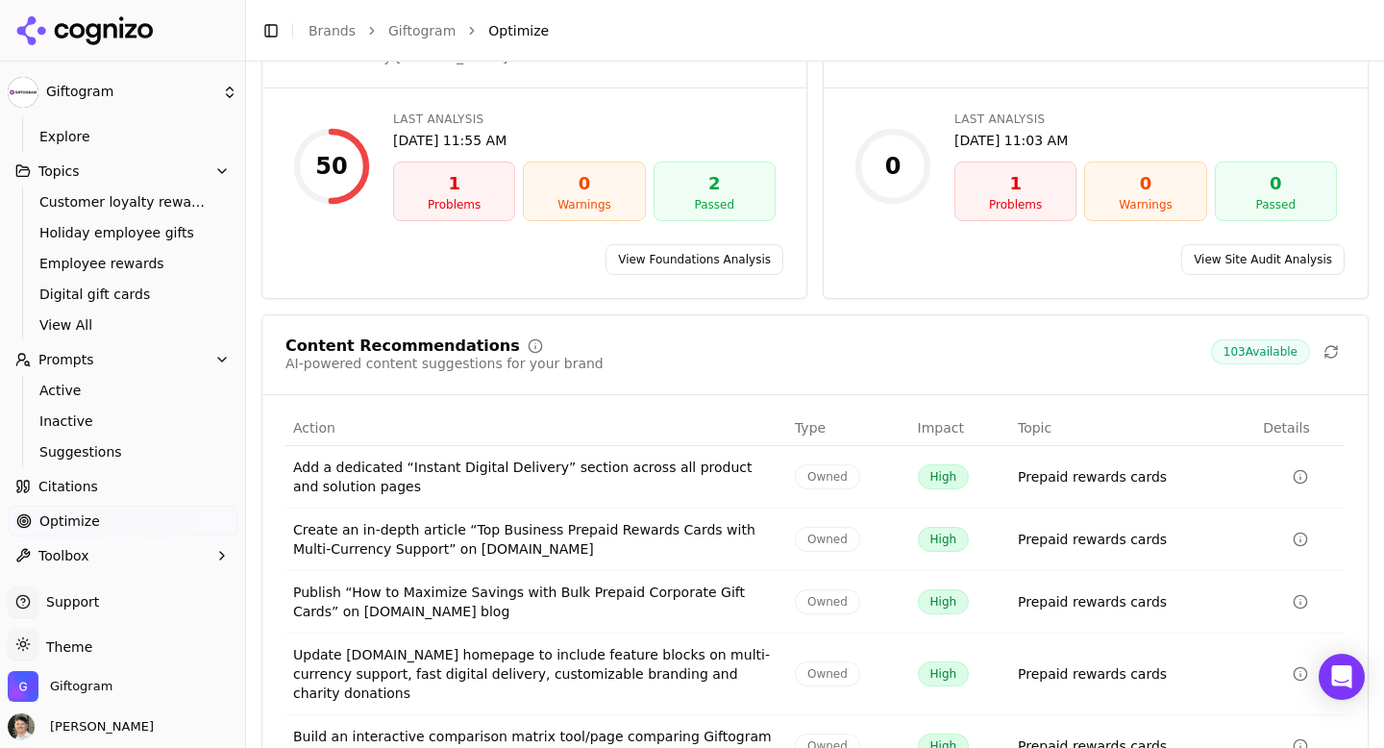
scroll to position [259, 0]
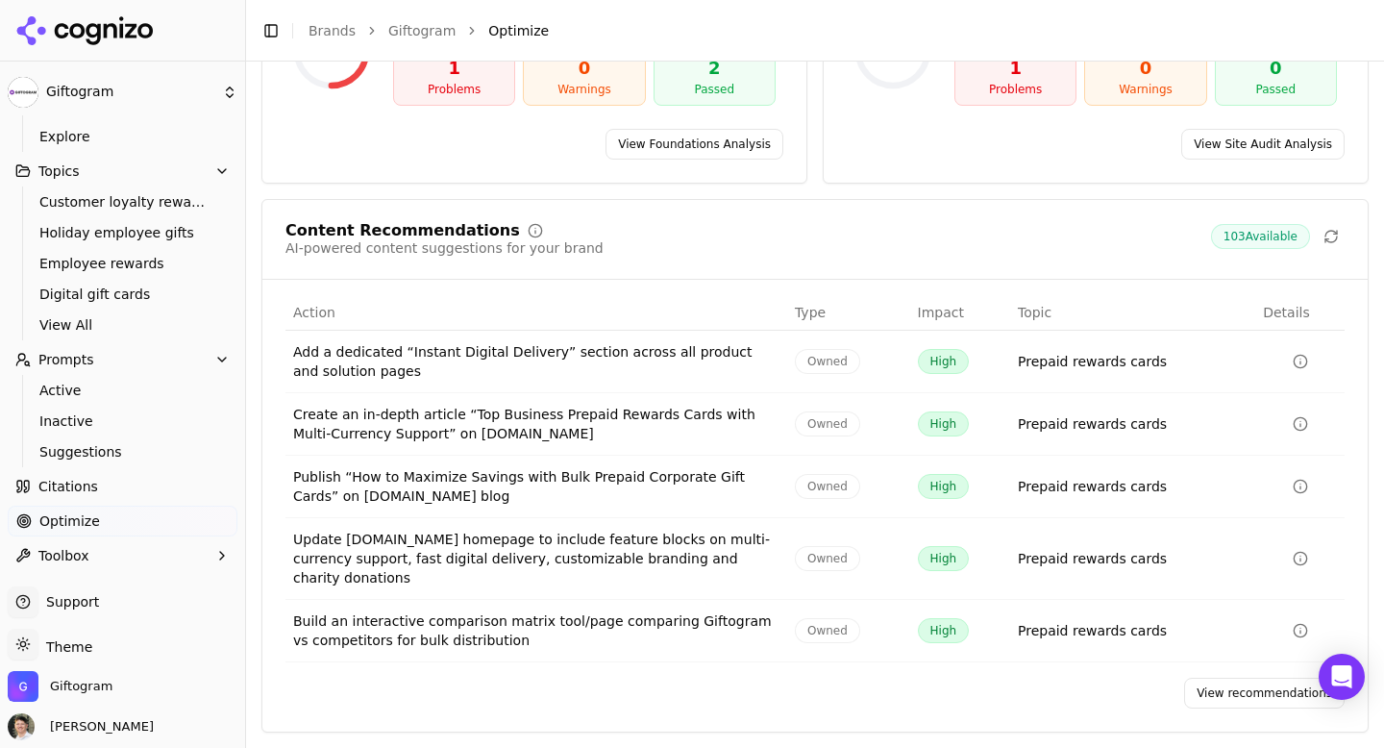
click at [1230, 693] on link "View recommendations" at bounding box center [1264, 693] width 161 height 31
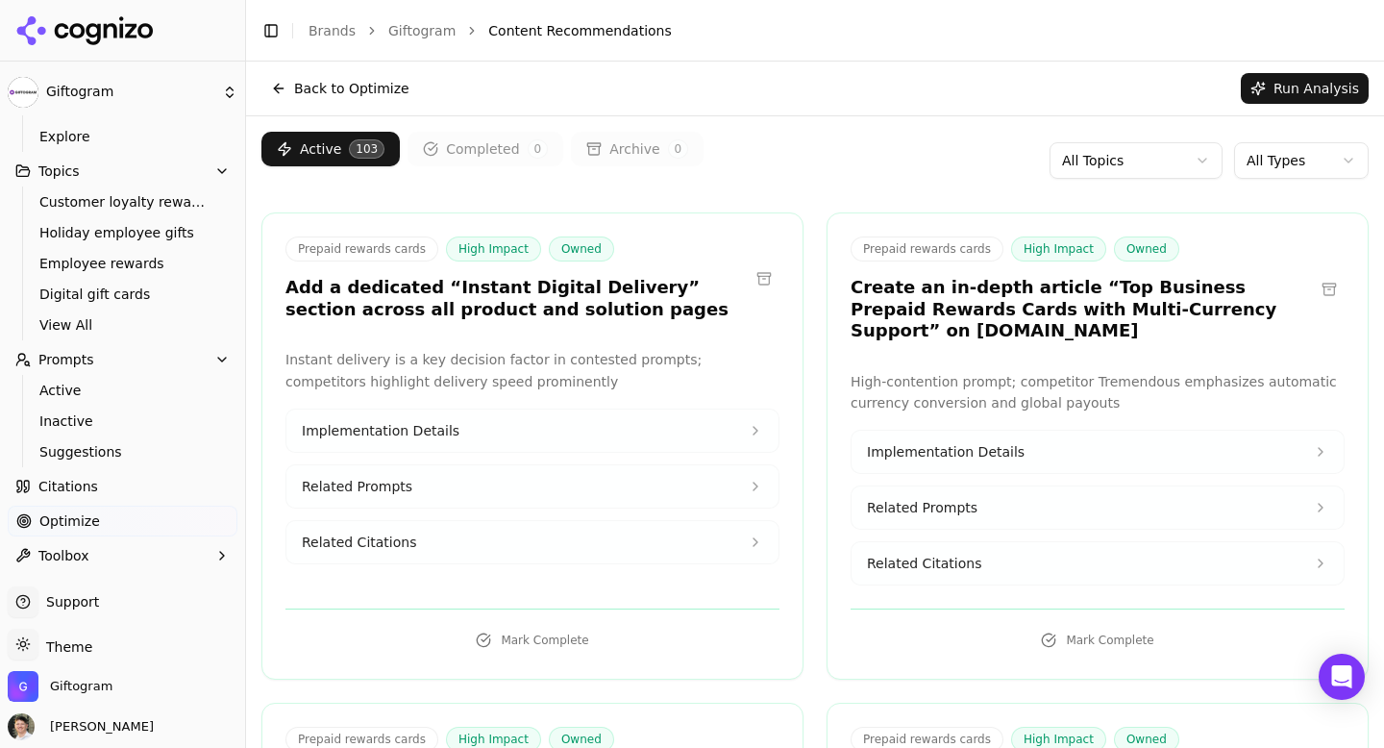
click at [1248, 164] on html "Giftogram Platform Home Competition Metrics X-Ray Explore Topics Customer loyal…" at bounding box center [692, 374] width 1384 height 748
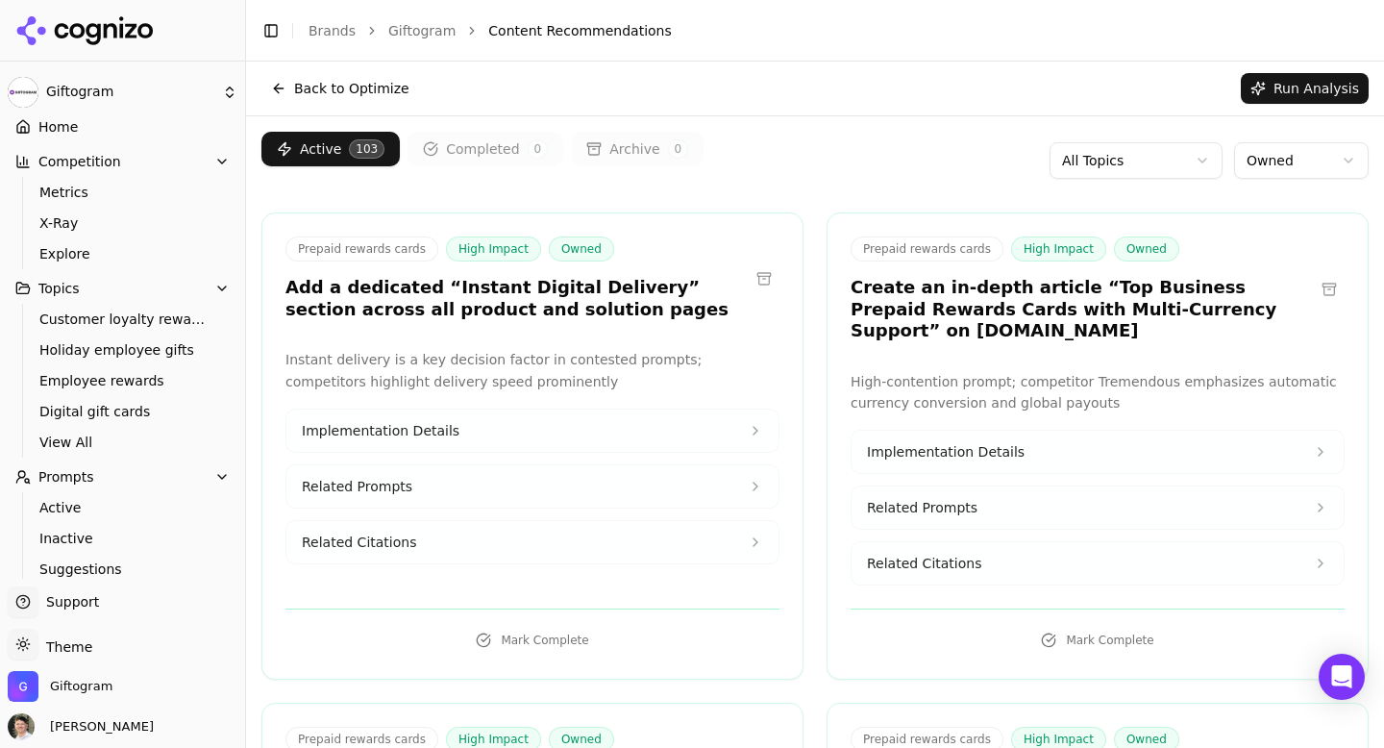
scroll to position [55, 0]
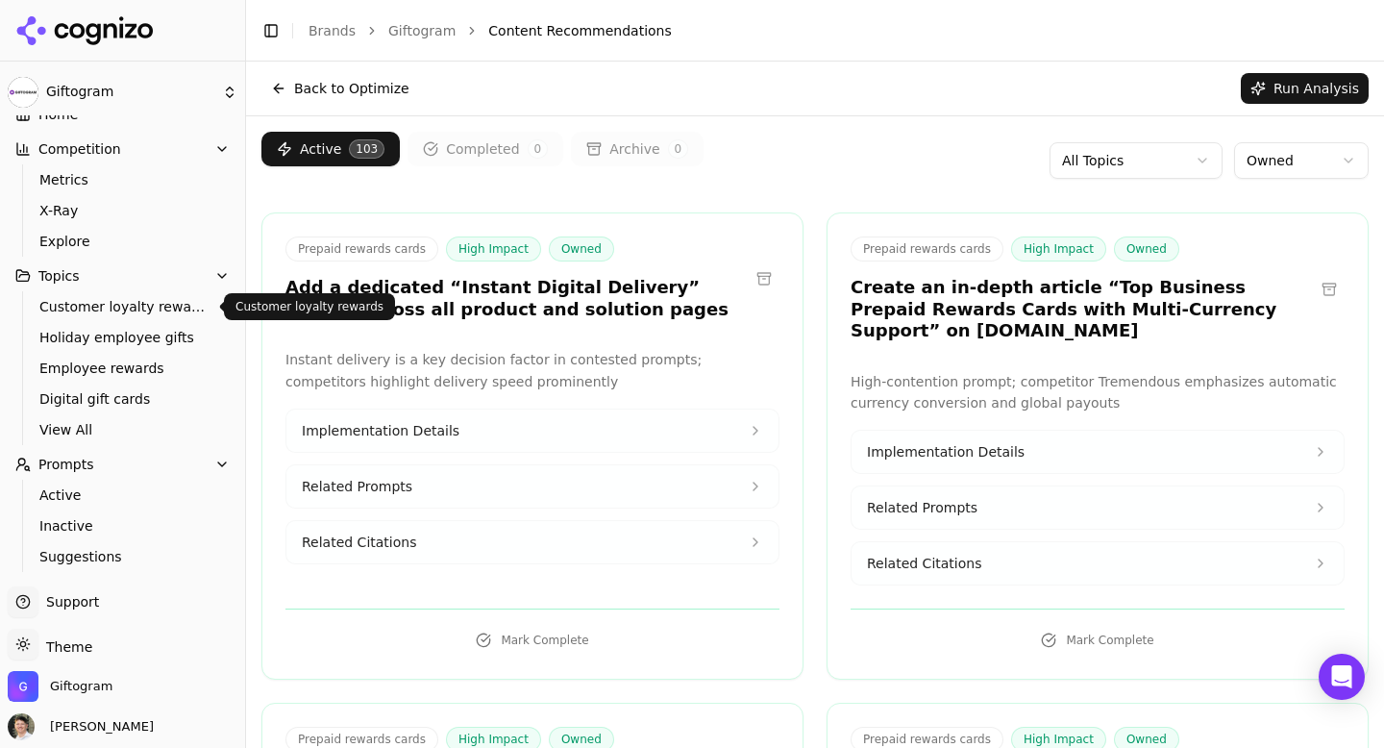
click at [141, 304] on span "Customer loyalty rewards" at bounding box center [122, 306] width 167 height 19
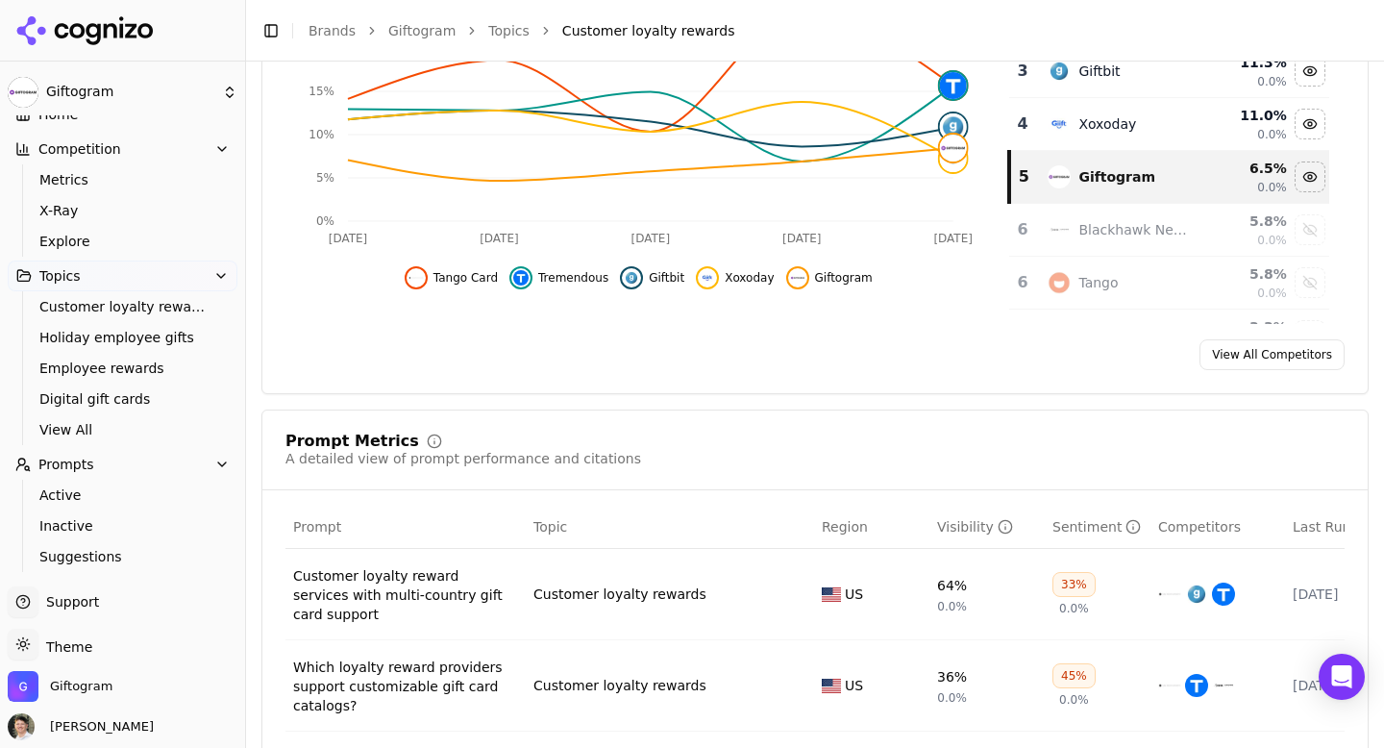
scroll to position [448, 0]
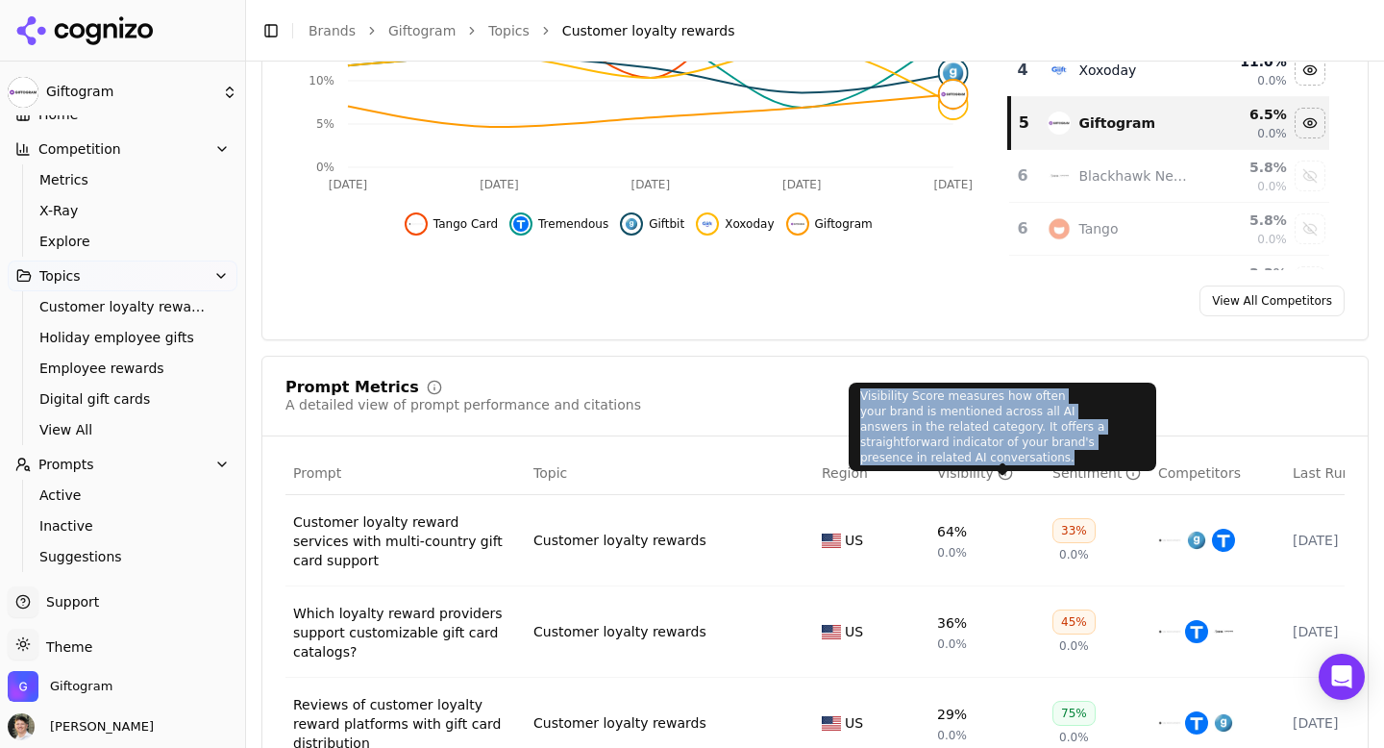
drag, startPoint x: 863, startPoint y: 395, endPoint x: 1132, endPoint y: 439, distance: 272.7
click at [1132, 439] on div "Visibility Score measures how often your brand is mentioned across all AI answe…" at bounding box center [1003, 427] width 308 height 88
copy div "Visibility Score measures how often your brand is mentioned across all AI answe…"
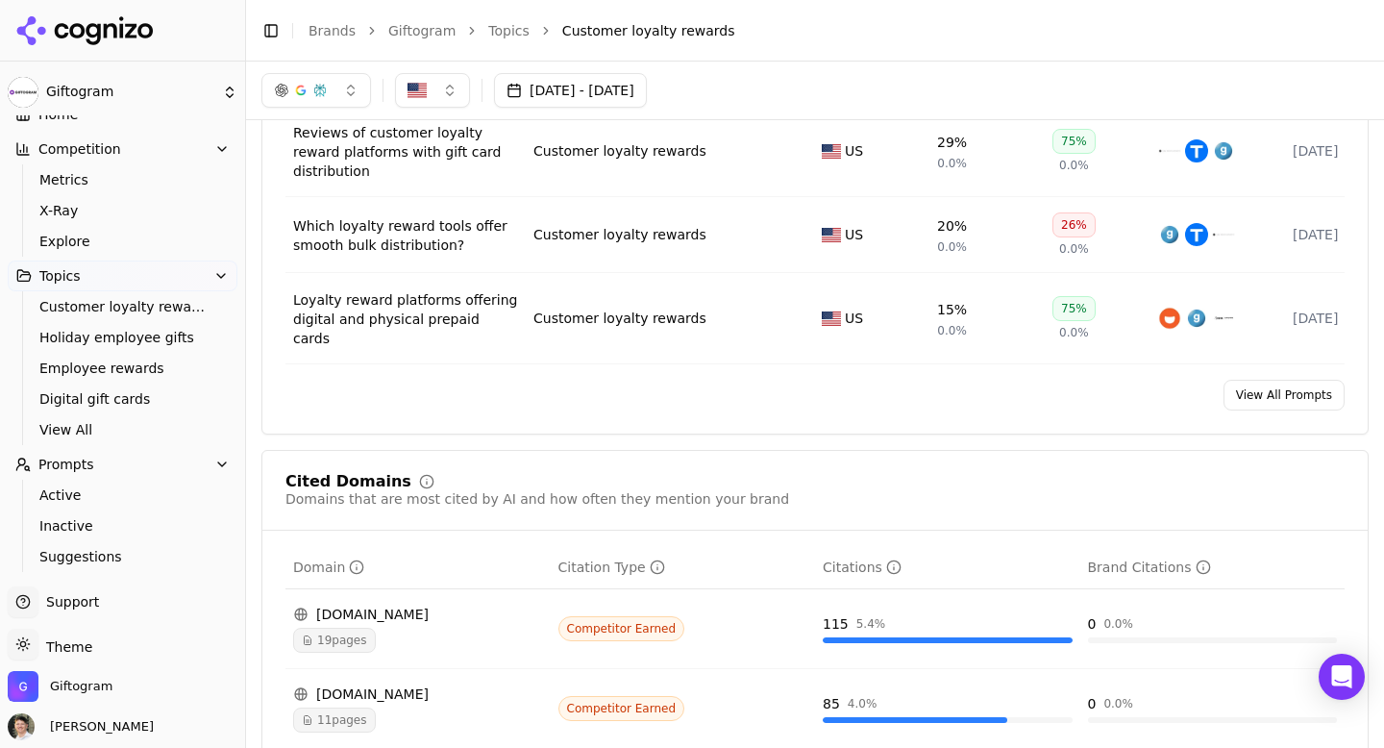
scroll to position [1017, 0]
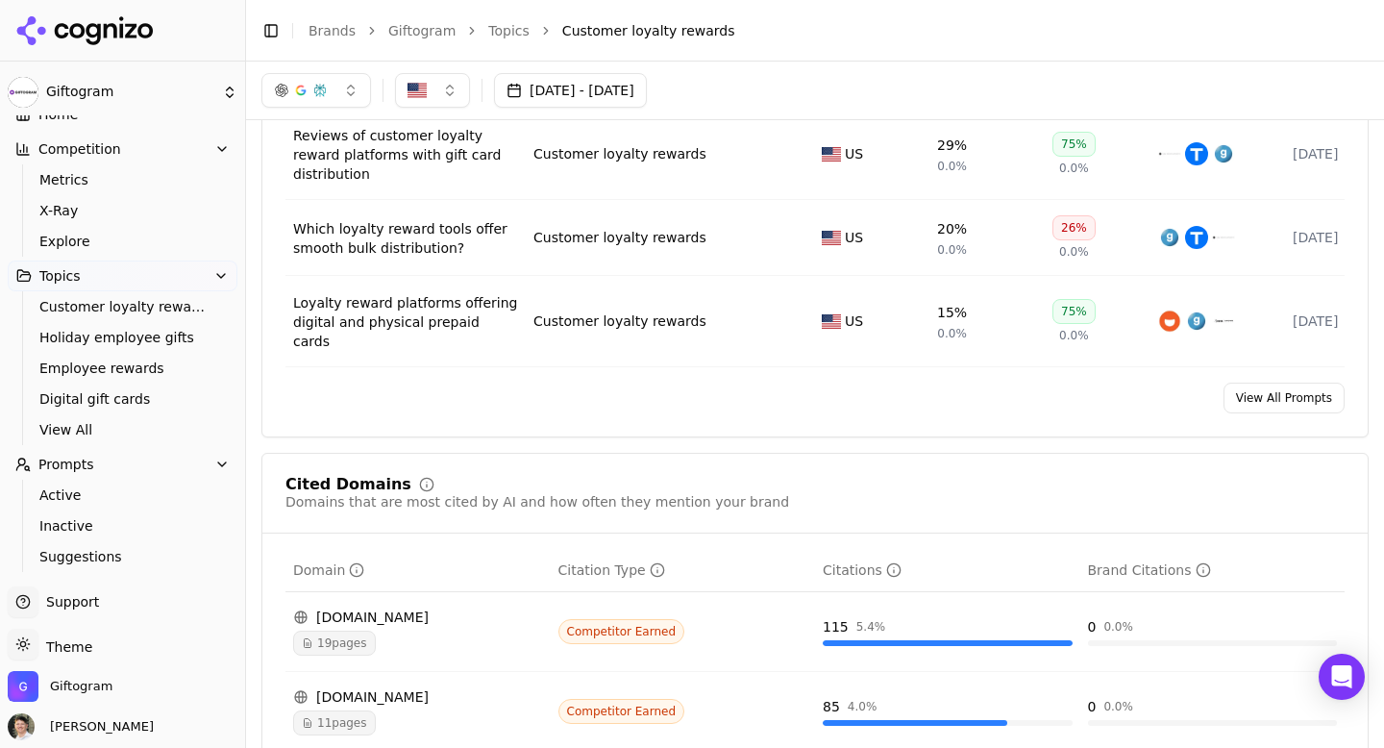
click at [1252, 383] on link "View All Prompts" at bounding box center [1284, 398] width 121 height 31
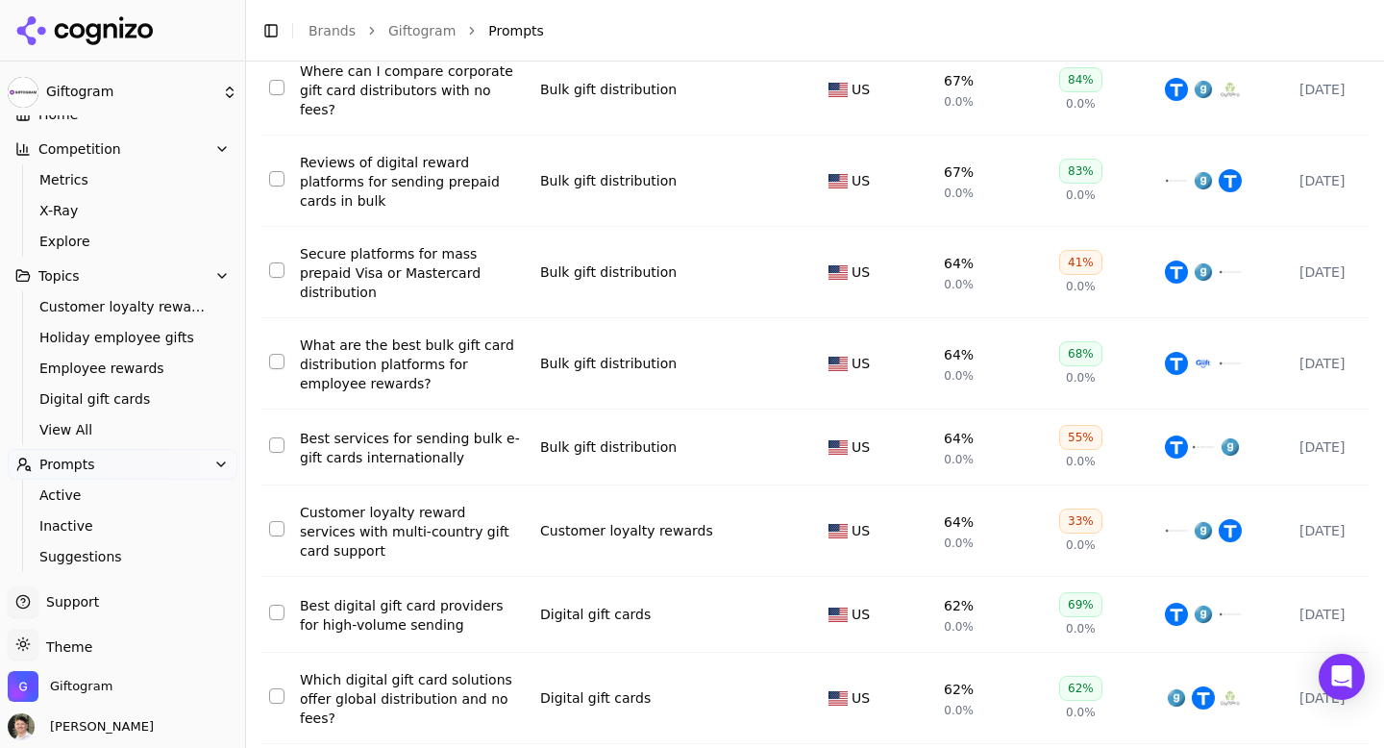
scroll to position [334, 0]
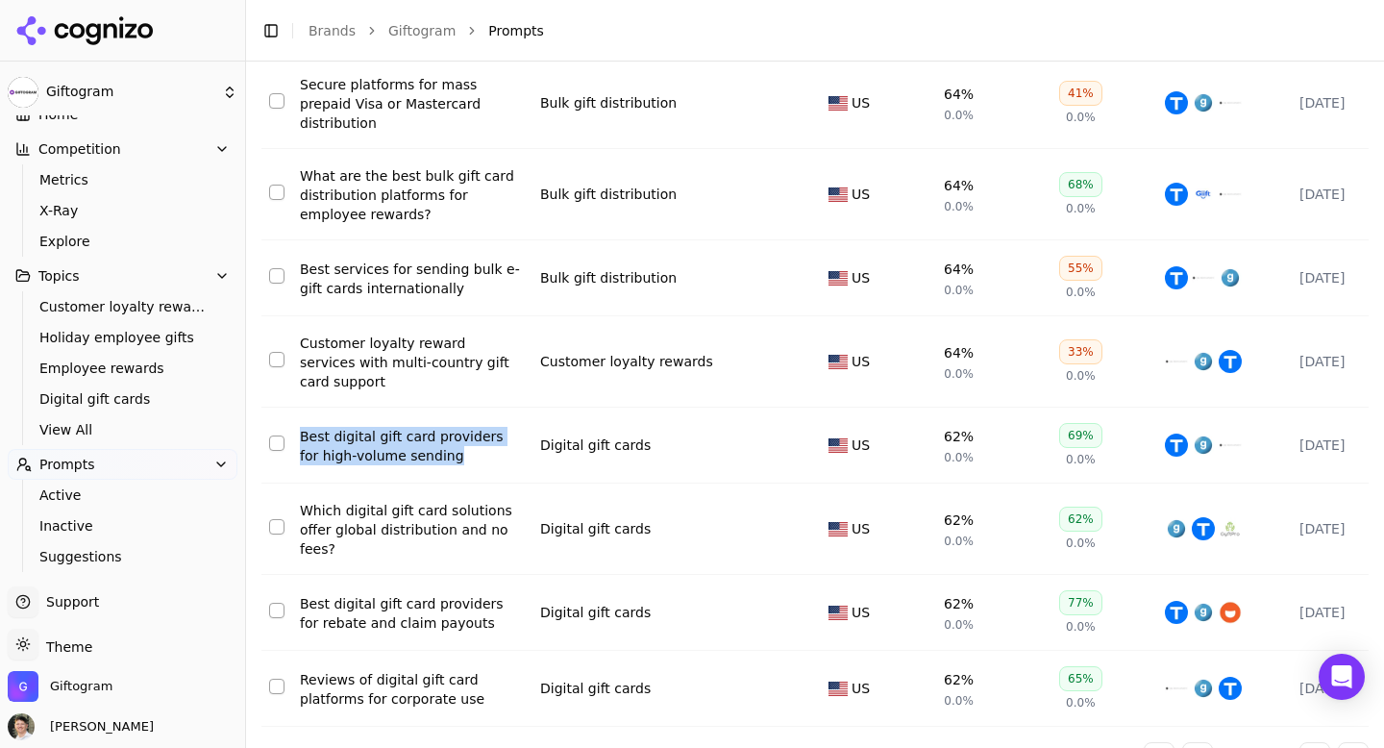
drag, startPoint x: 290, startPoint y: 379, endPoint x: 481, endPoint y: 414, distance: 193.6
click at [481, 414] on tr "Best digital gift card providers for high-volume sending Digital gift cards US …" at bounding box center [829, 446] width 1136 height 76
copy tr "Best digital gift card providers for high-volume sending"
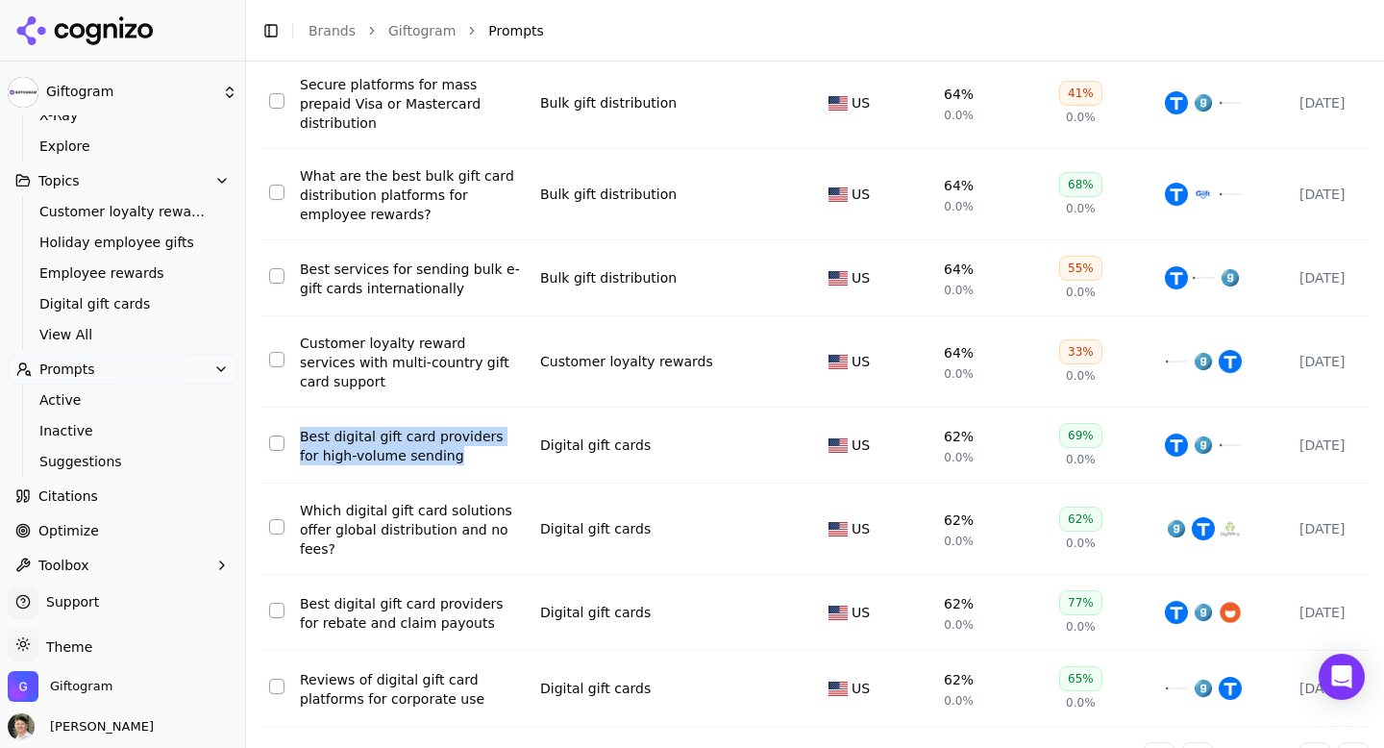
scroll to position [157, 0]
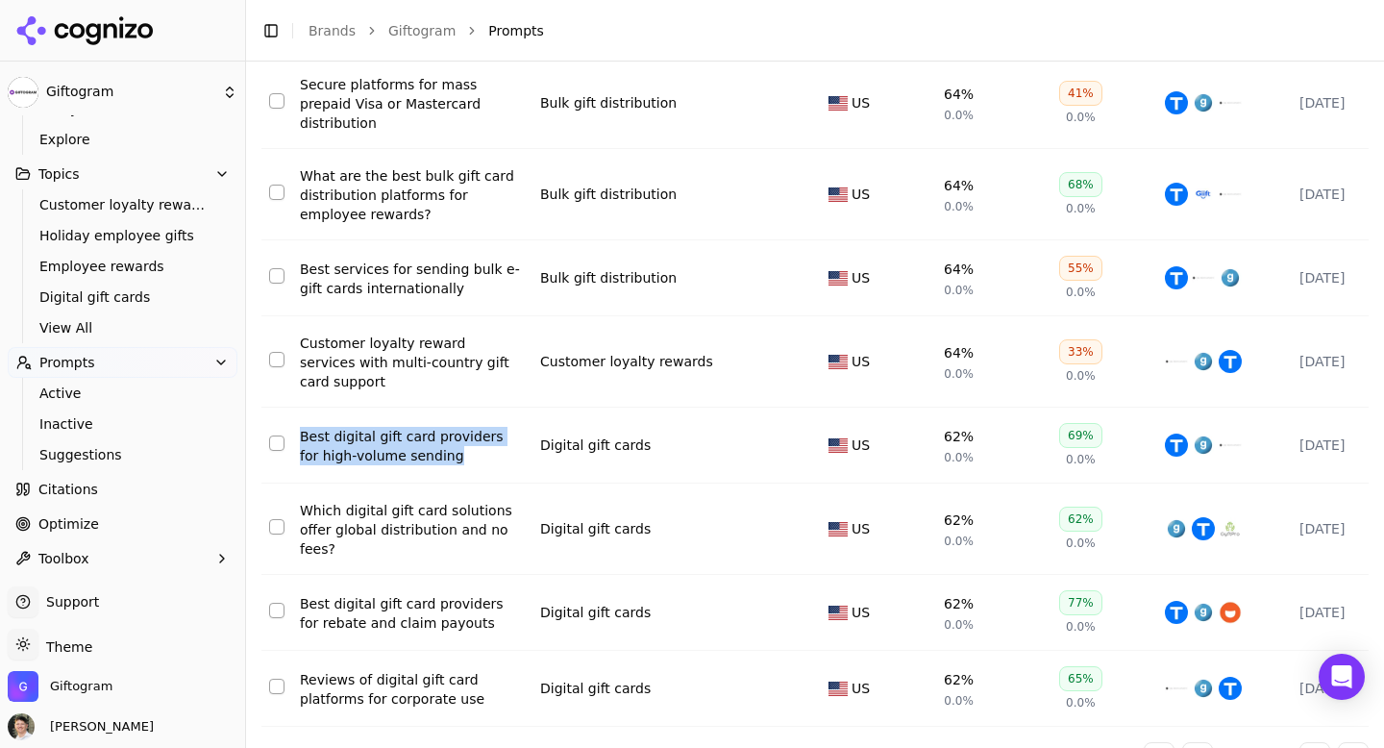
click at [75, 523] on span "Optimize" at bounding box center [68, 523] width 61 height 19
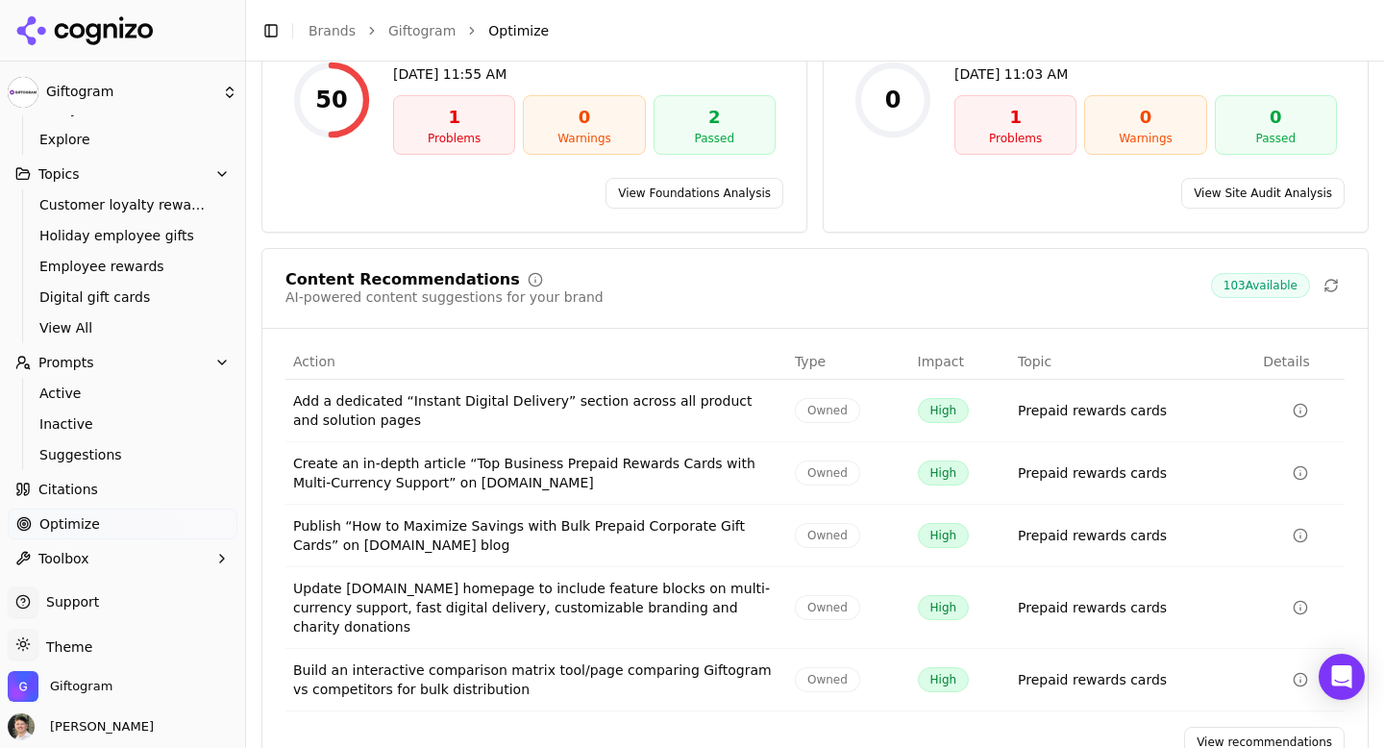
scroll to position [259, 0]
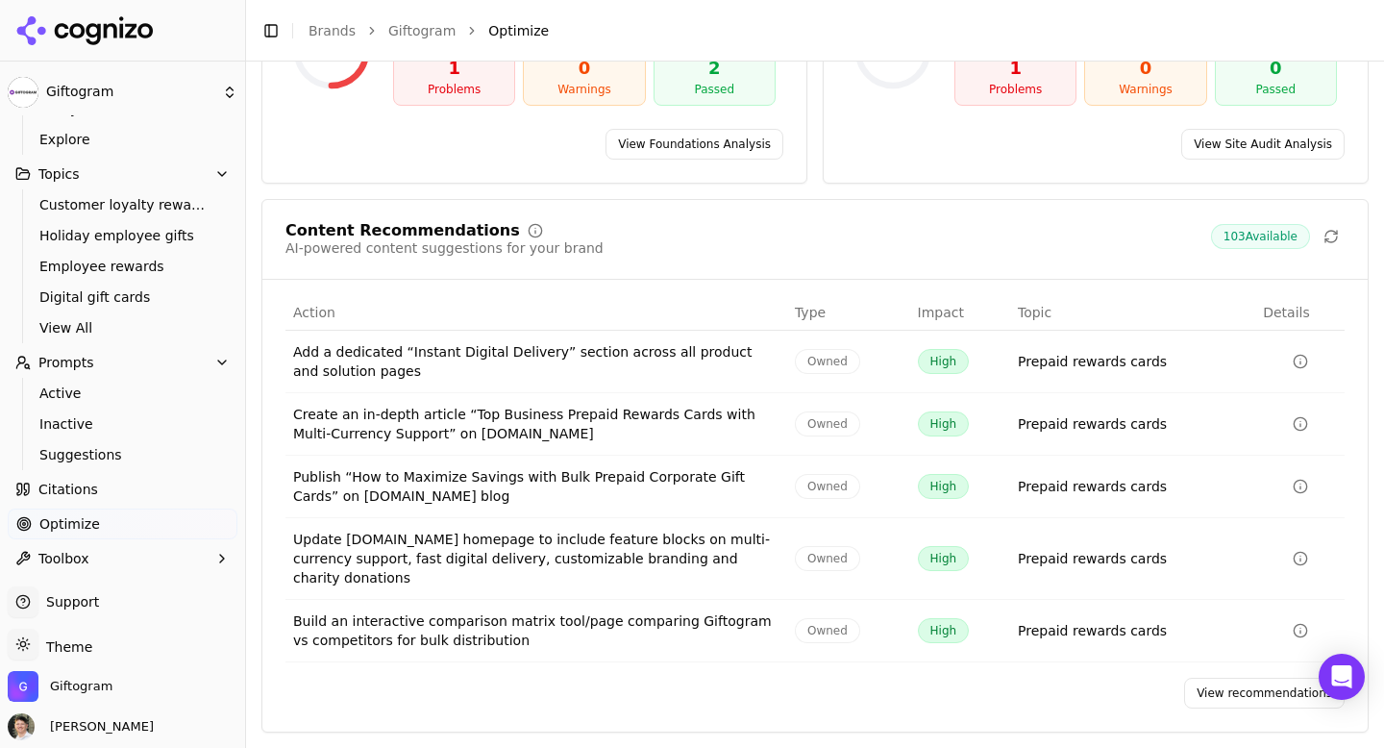
click at [1240, 701] on link "View recommendations" at bounding box center [1264, 693] width 161 height 31
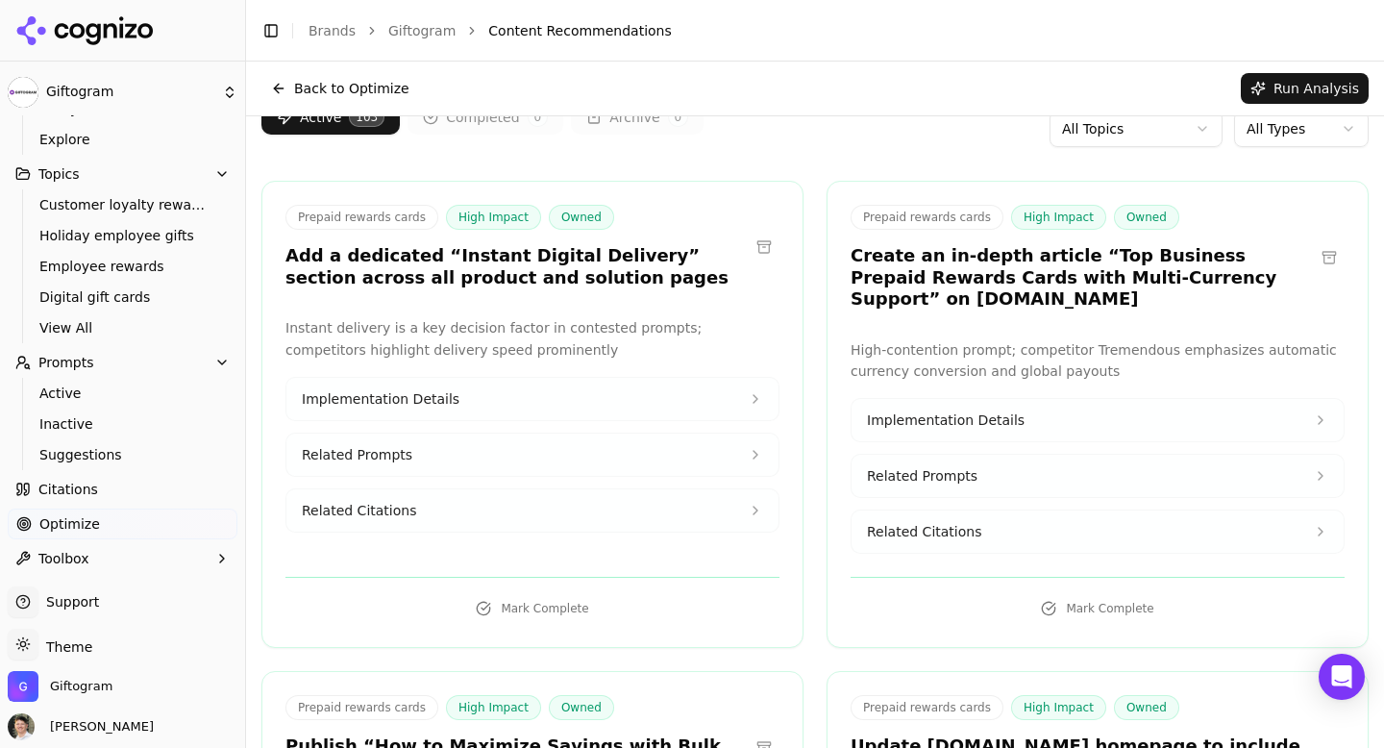
scroll to position [30, 0]
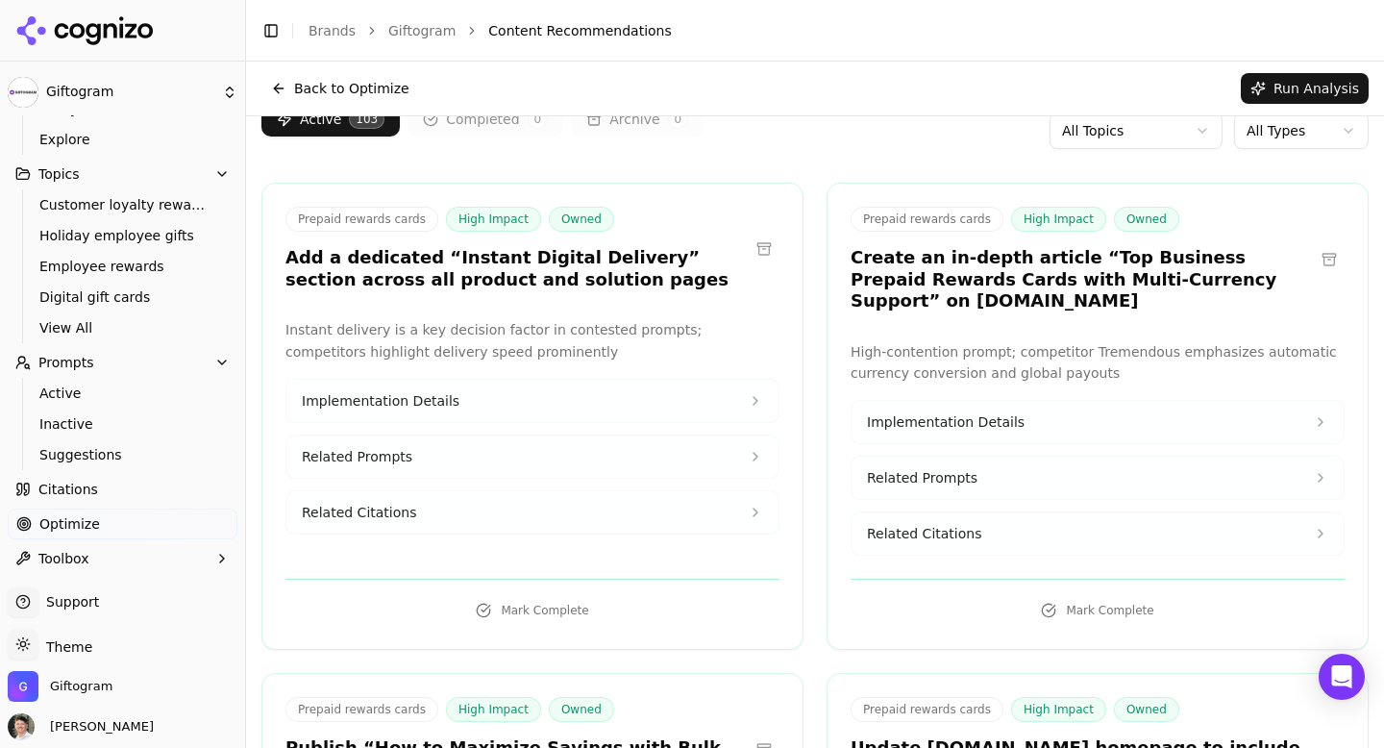
click at [519, 404] on button "Implementation Details" at bounding box center [532, 401] width 492 height 42
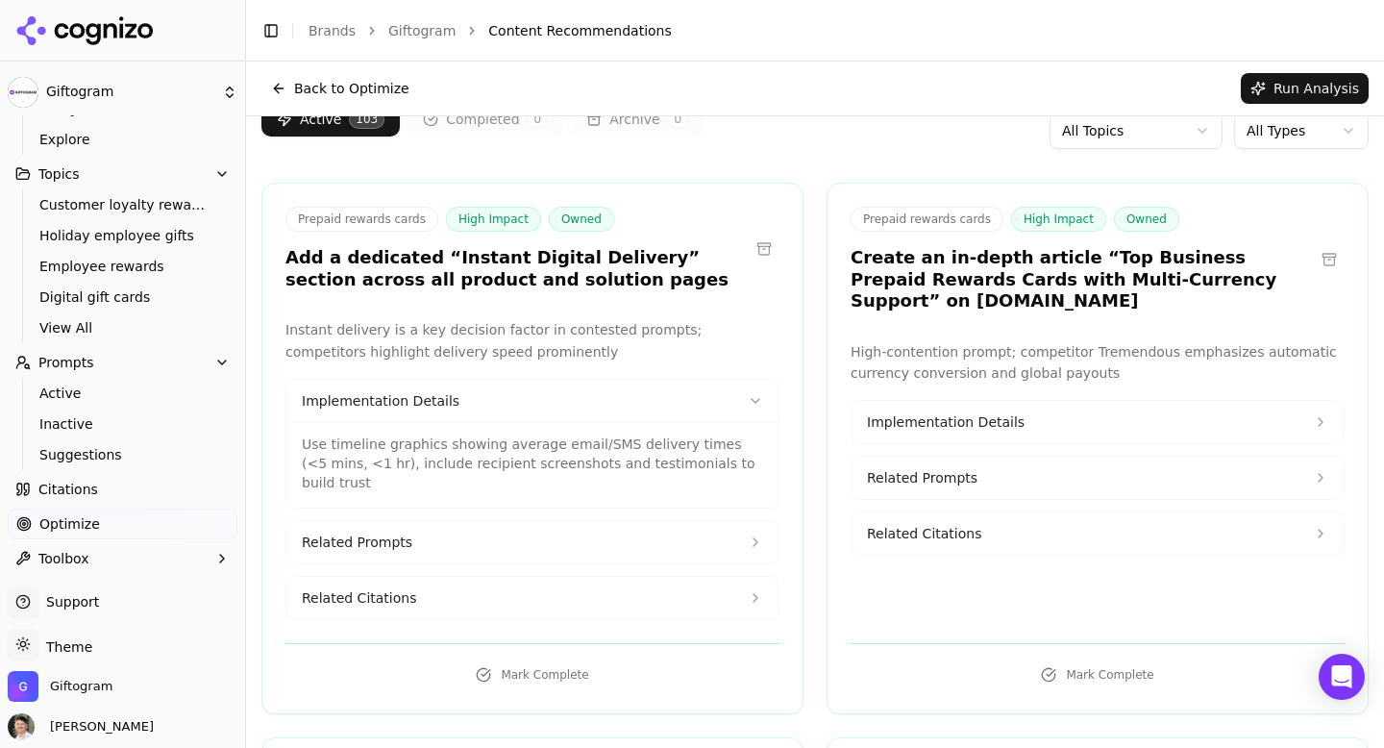
click at [963, 424] on span "Implementation Details" at bounding box center [946, 421] width 158 height 19
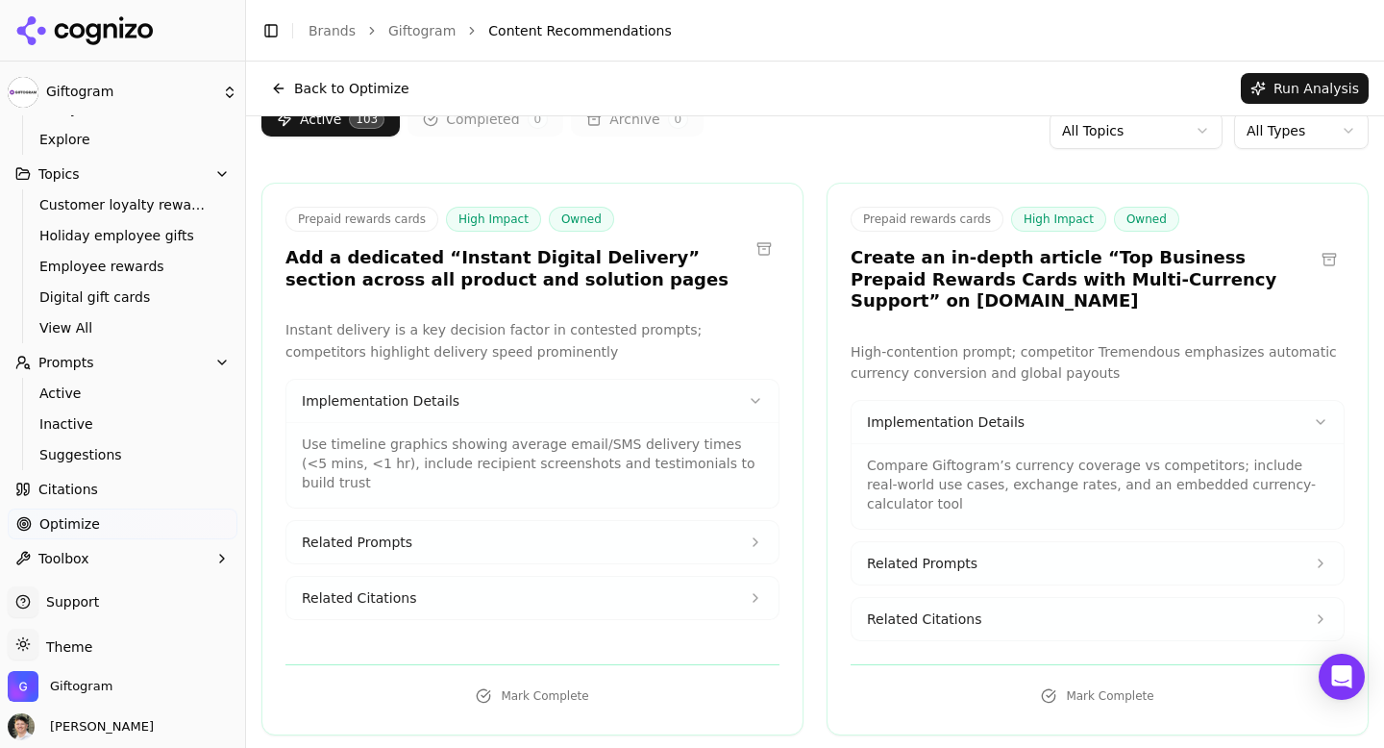
click at [543, 521] on button "Related Prompts" at bounding box center [532, 542] width 492 height 42
click at [929, 571] on span "Related Prompts" at bounding box center [922, 563] width 111 height 19
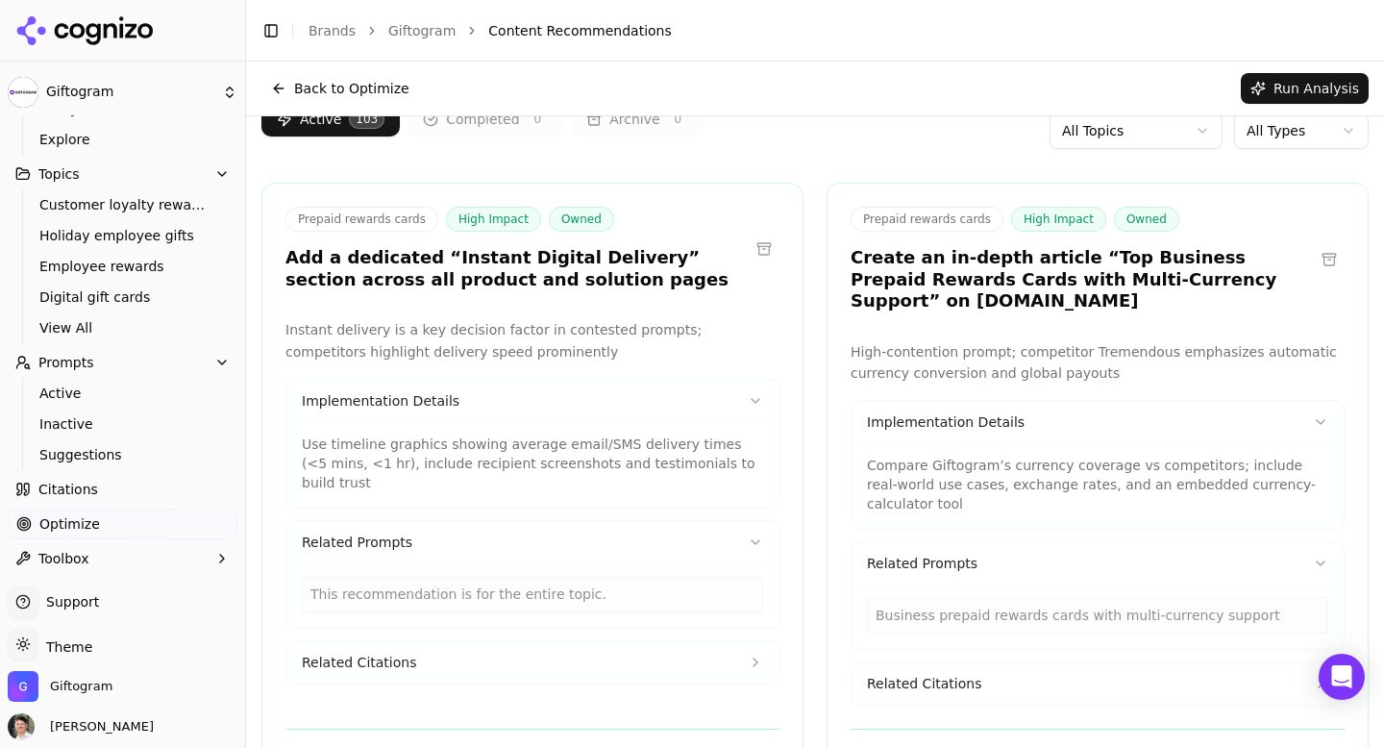
click at [83, 554] on span "Toolbox" at bounding box center [63, 558] width 51 height 19
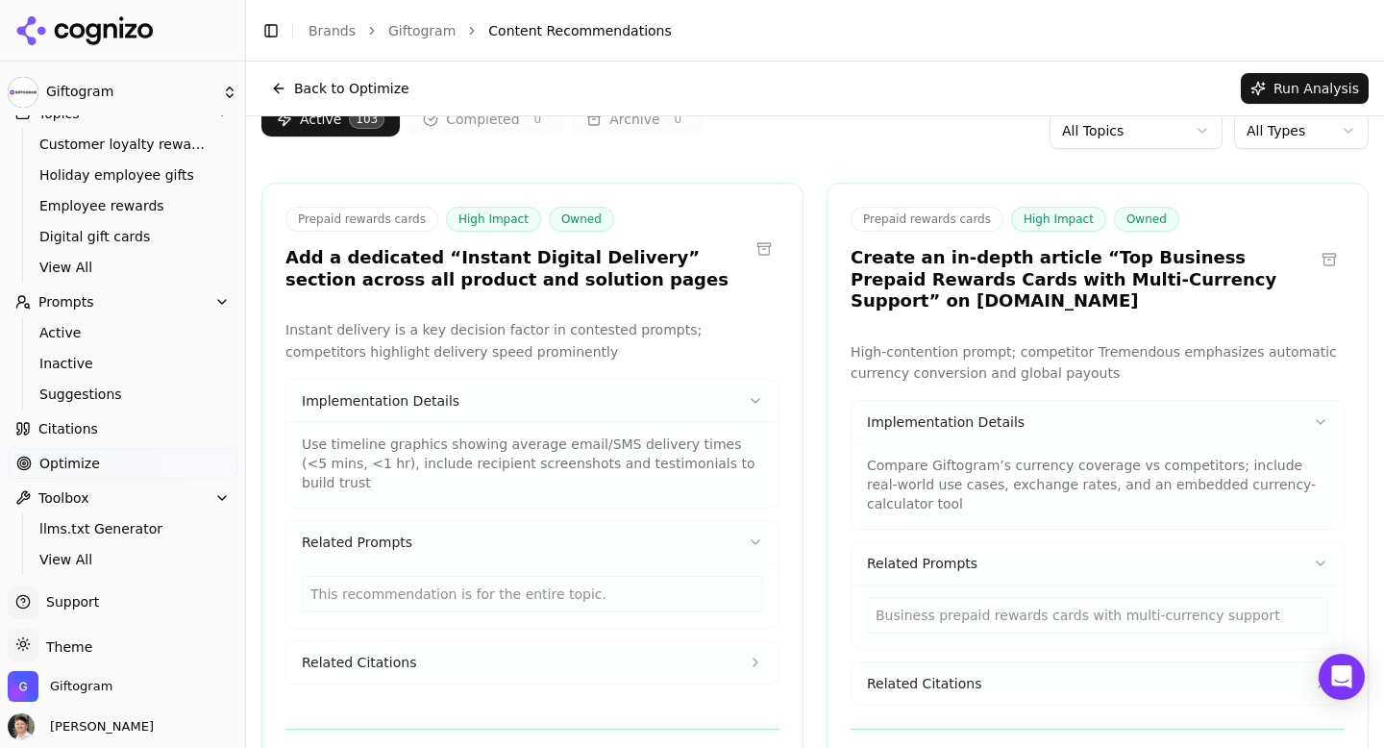
scroll to position [221, 0]
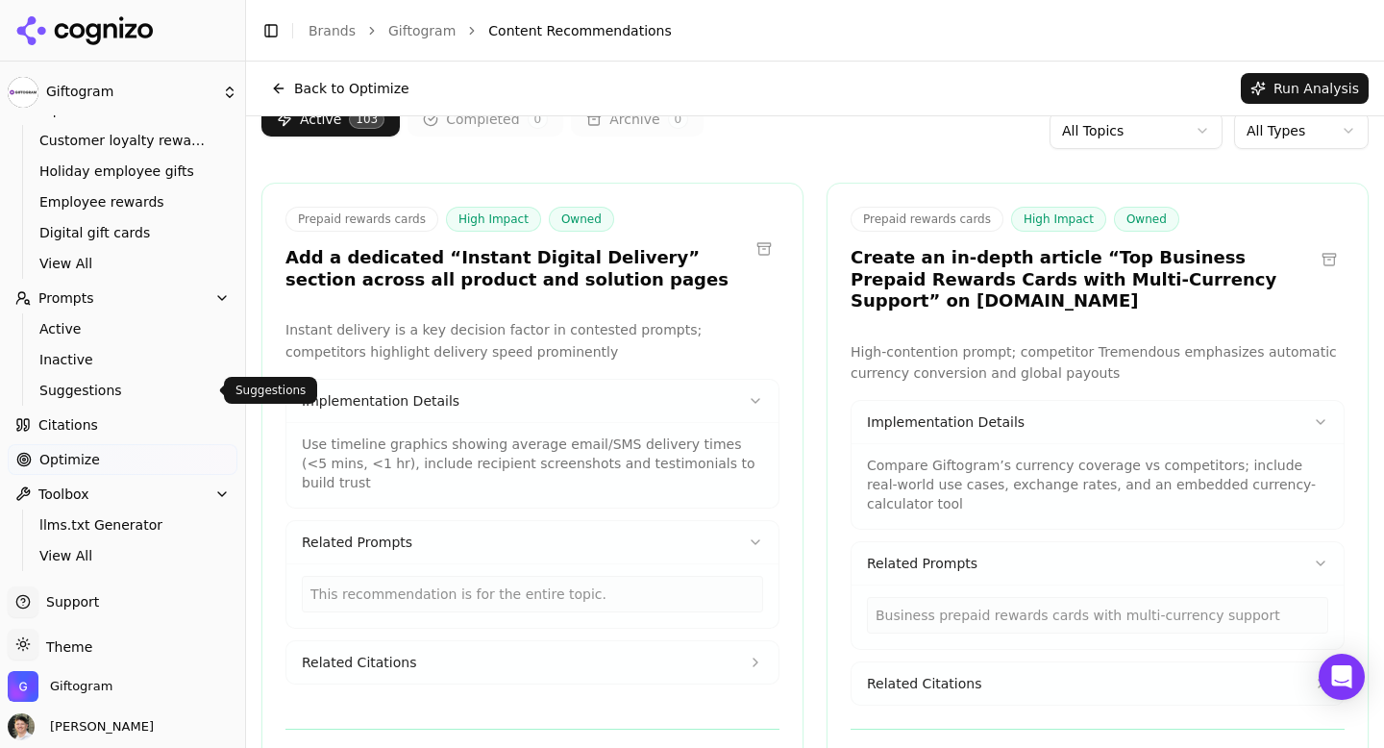
click at [172, 399] on span "Suggestions" at bounding box center [122, 390] width 167 height 19
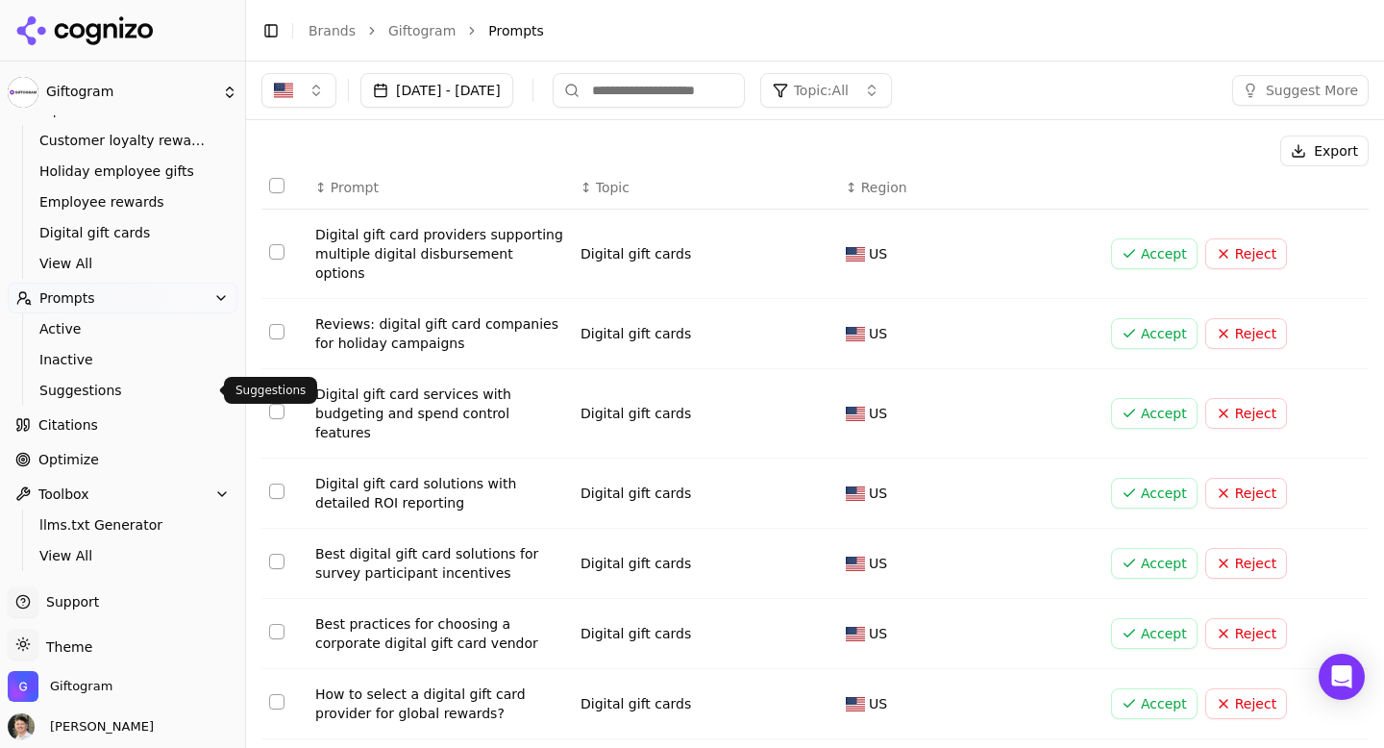
click at [892, 92] on button "Topic: All" at bounding box center [826, 90] width 132 height 35
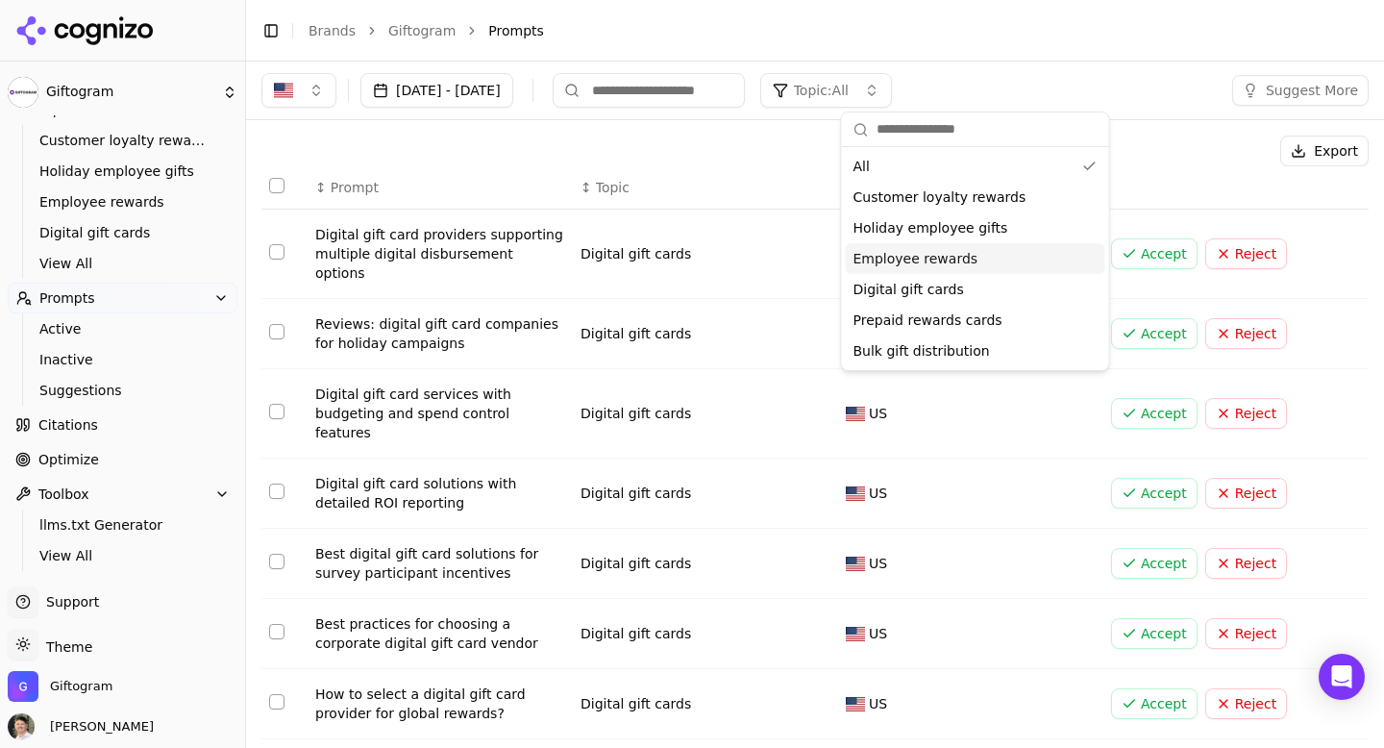
click at [963, 257] on span "Employee rewards" at bounding box center [915, 258] width 125 height 19
click at [764, 161] on div "Export" at bounding box center [814, 151] width 1107 height 31
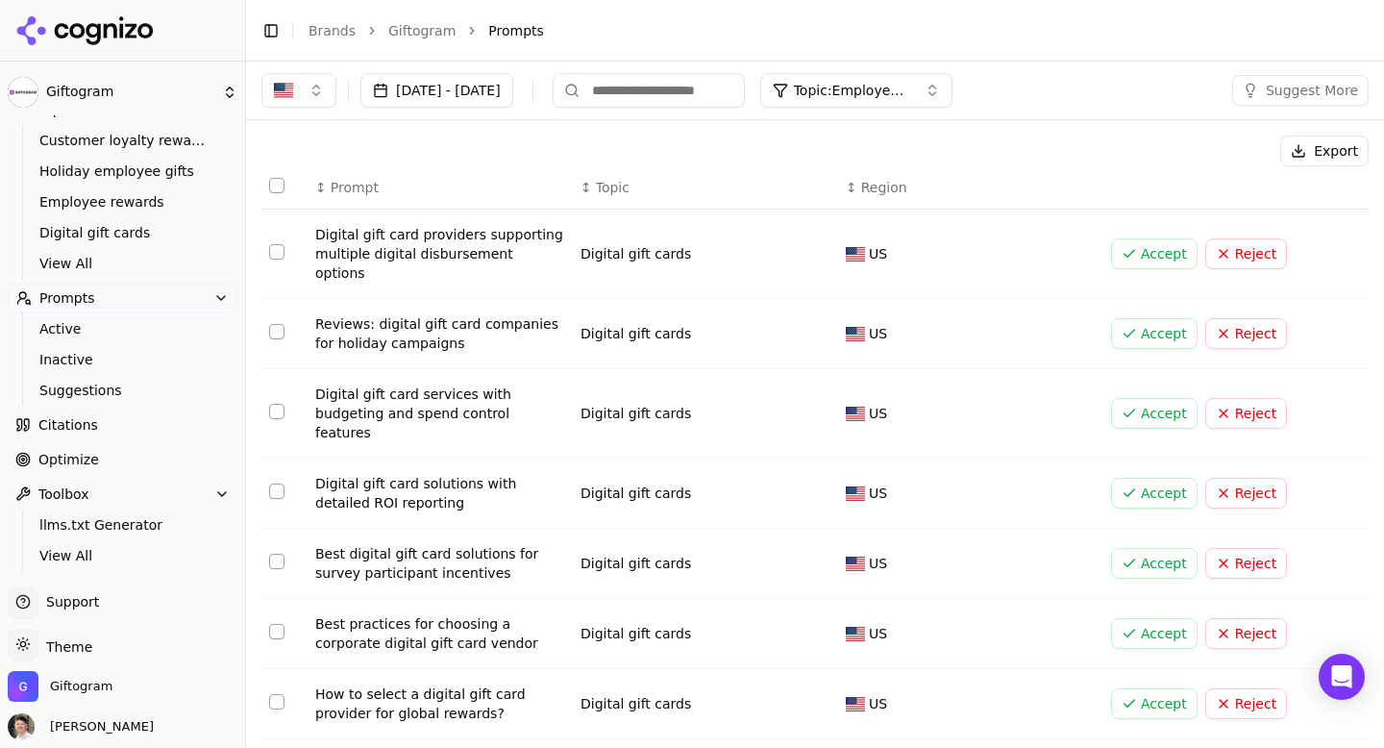
click at [521, 314] on div "Reviews: digital gift card companies for holiday campaigns" at bounding box center [440, 333] width 250 height 38
